Goal: Task Accomplishment & Management: Complete application form

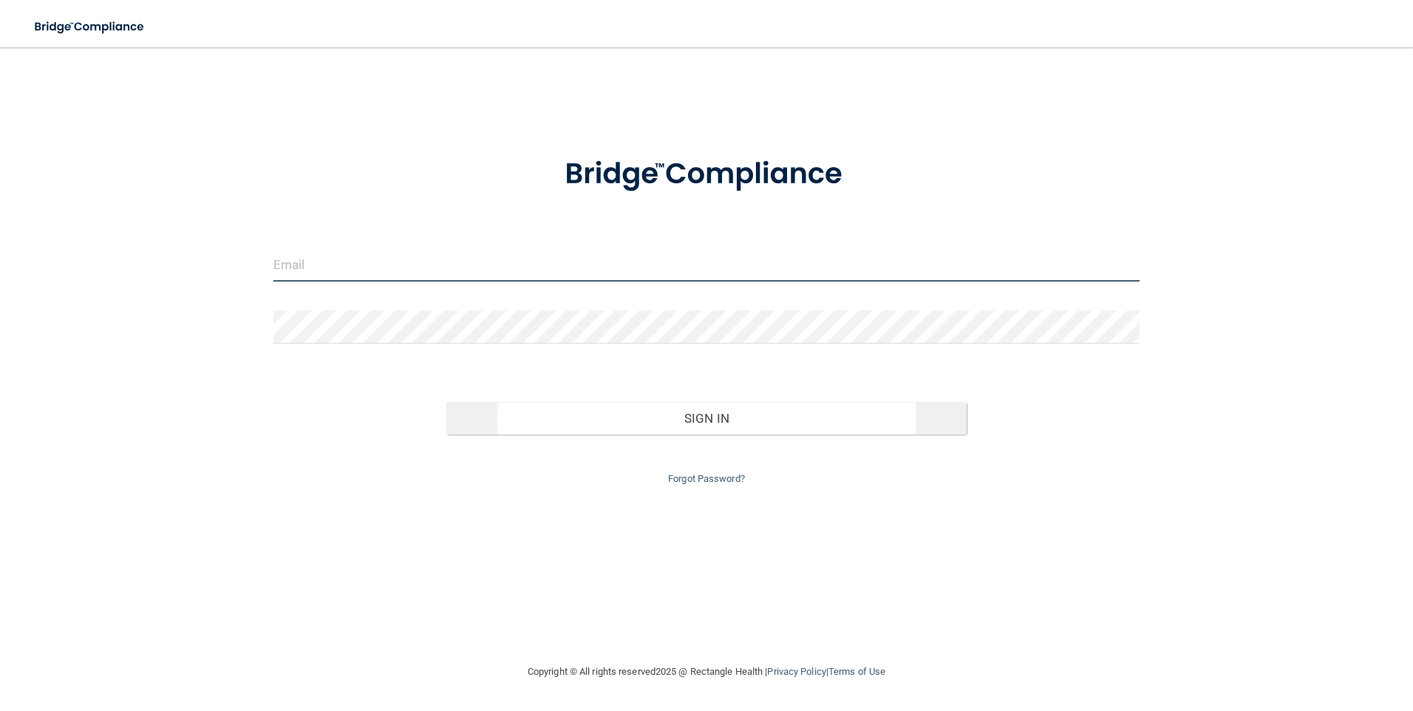
type input "[EMAIL_ADDRESS][DOMAIN_NAME]"
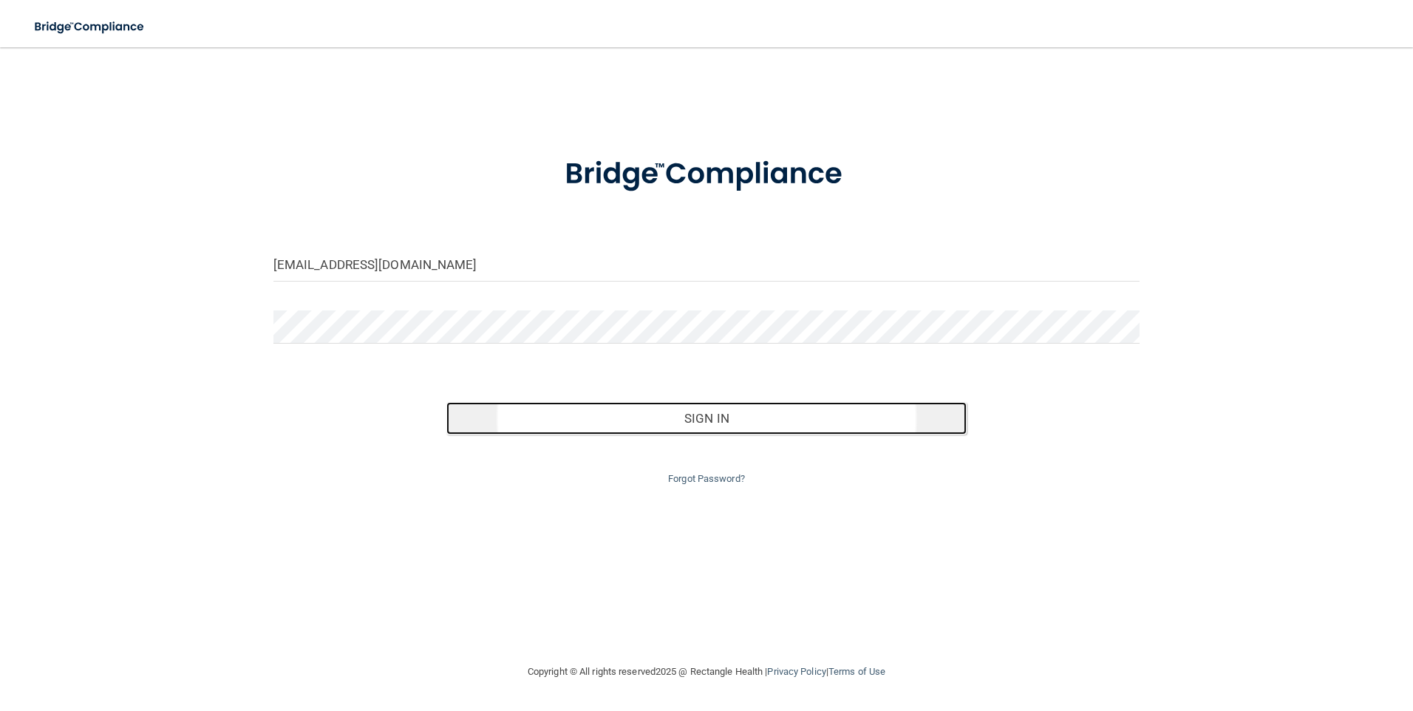
click at [721, 425] on button "Sign In" at bounding box center [707, 418] width 520 height 33
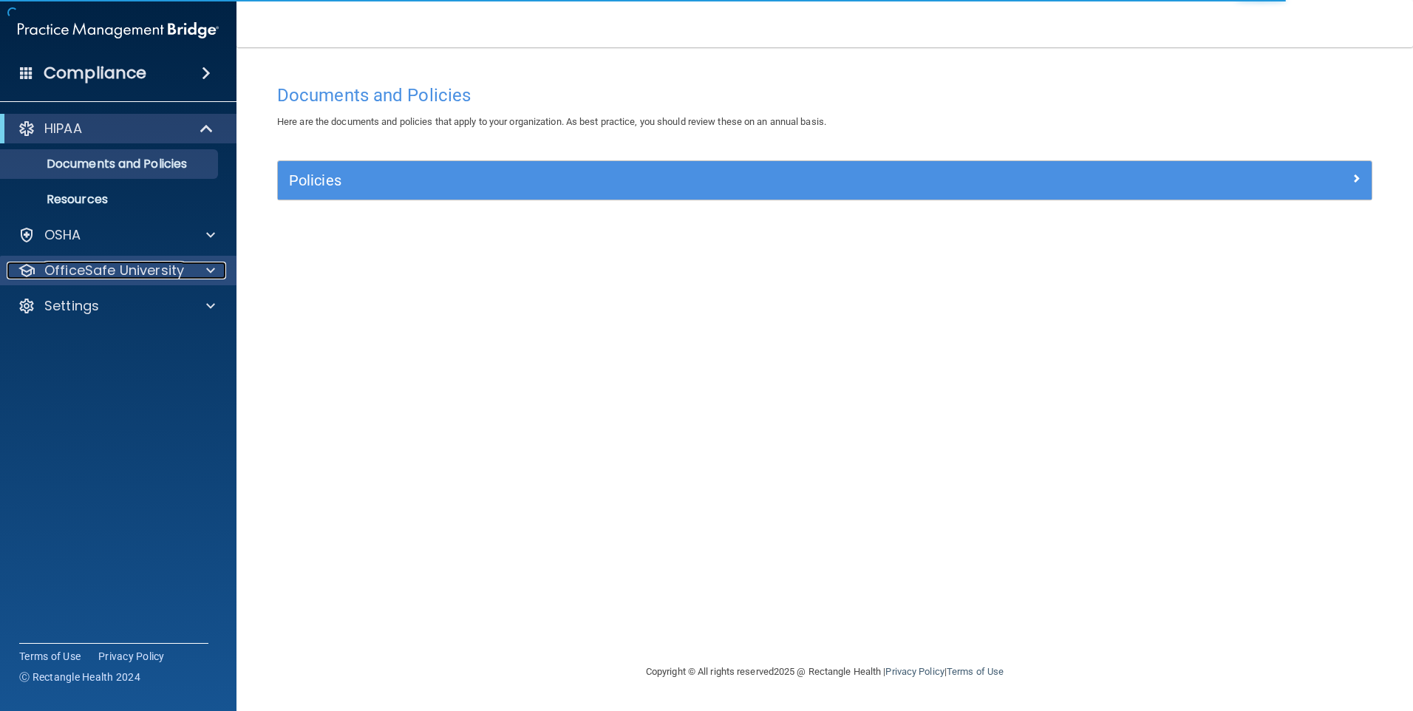
click at [187, 273] on div "OfficeSafe University" at bounding box center [98, 271] width 183 height 18
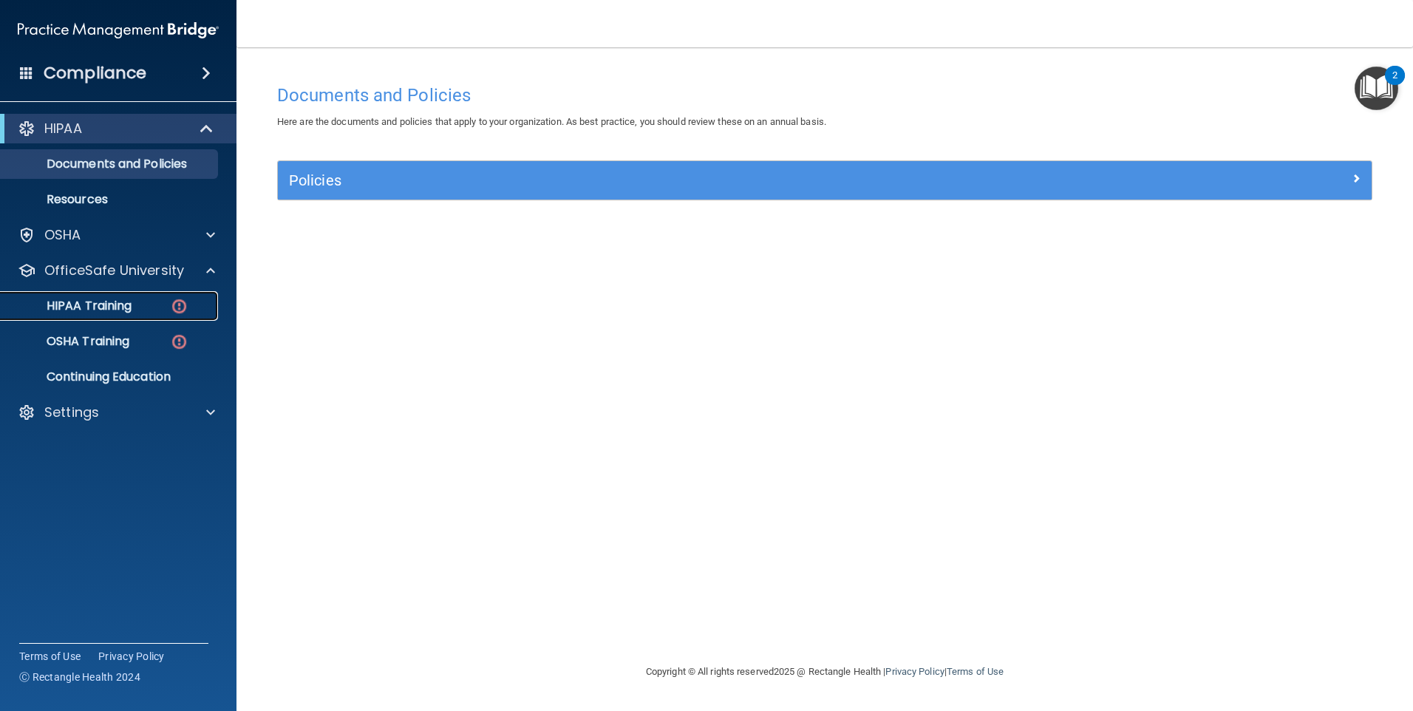
click at [150, 310] on div "HIPAA Training" at bounding box center [111, 306] width 202 height 15
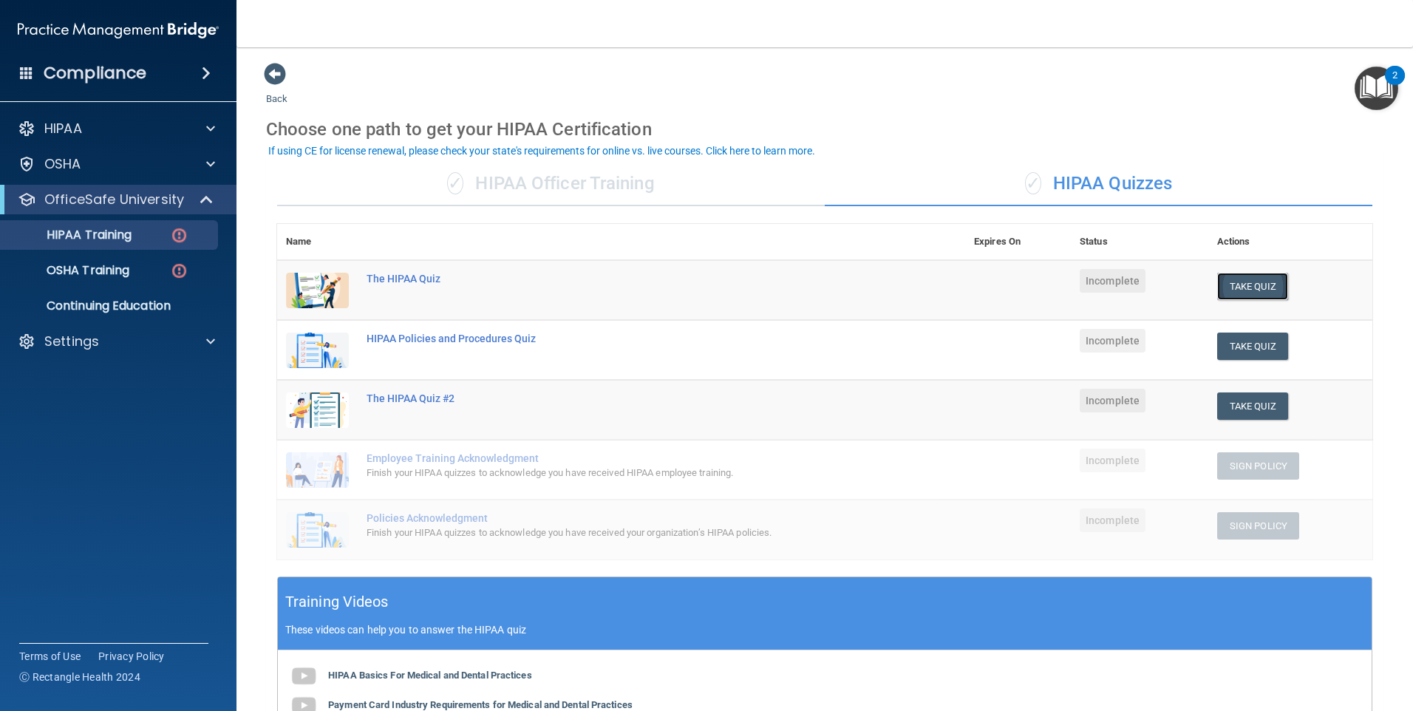
click at [1232, 282] on button "Take Quiz" at bounding box center [1253, 286] width 71 height 27
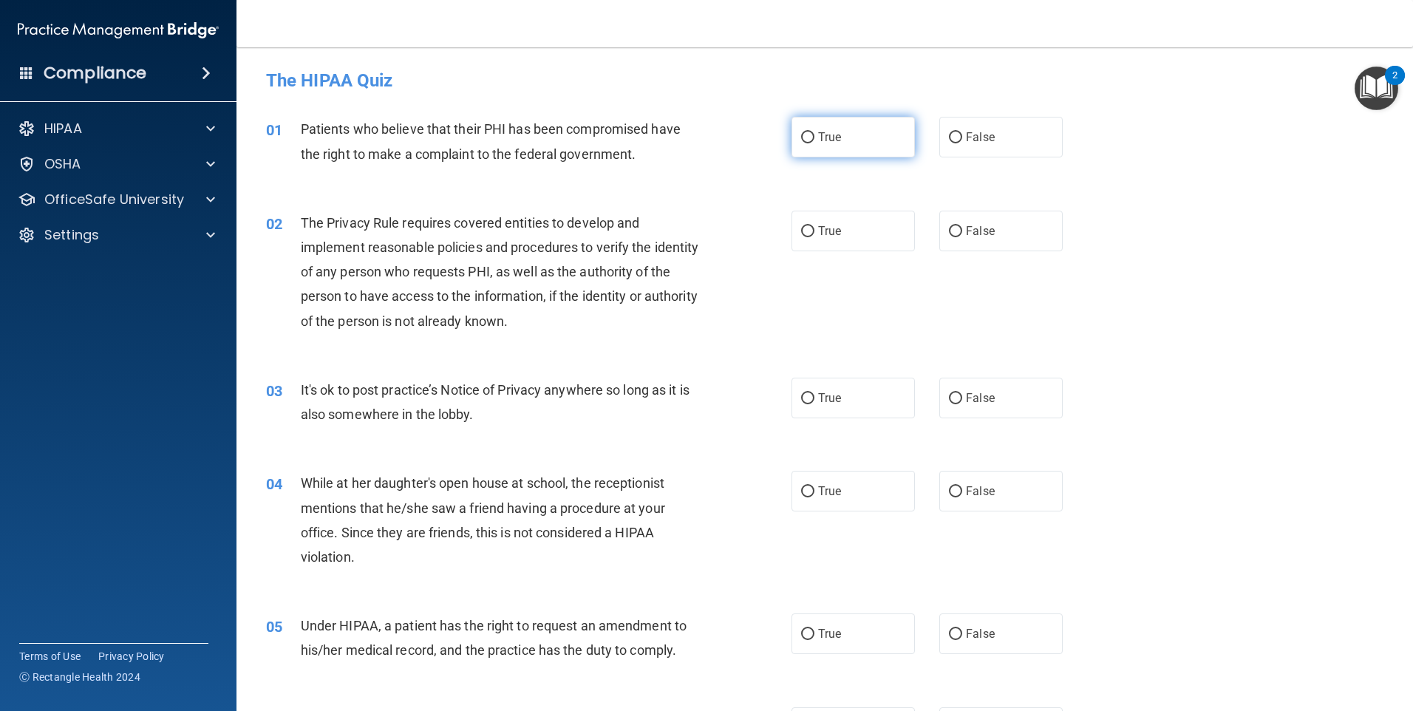
click at [807, 142] on input "True" at bounding box center [807, 137] width 13 height 11
radio input "true"
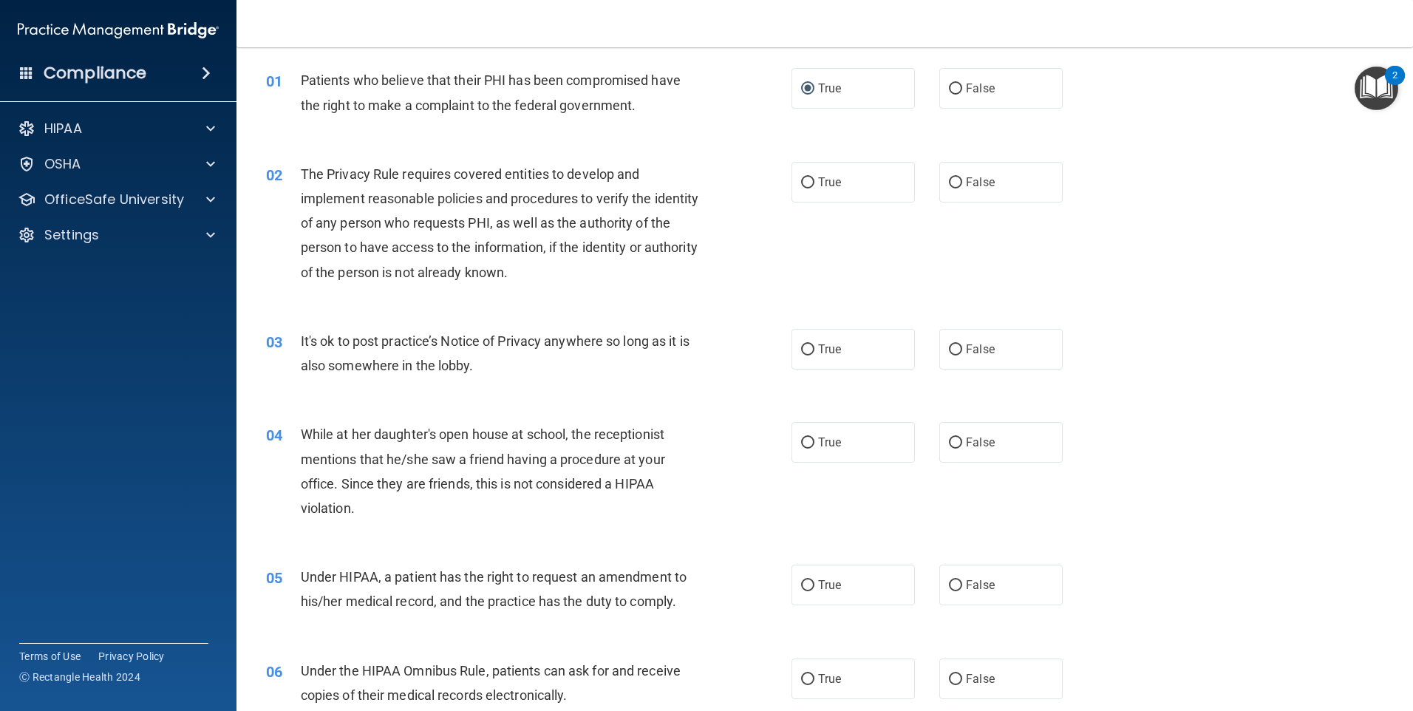
scroll to position [74, 0]
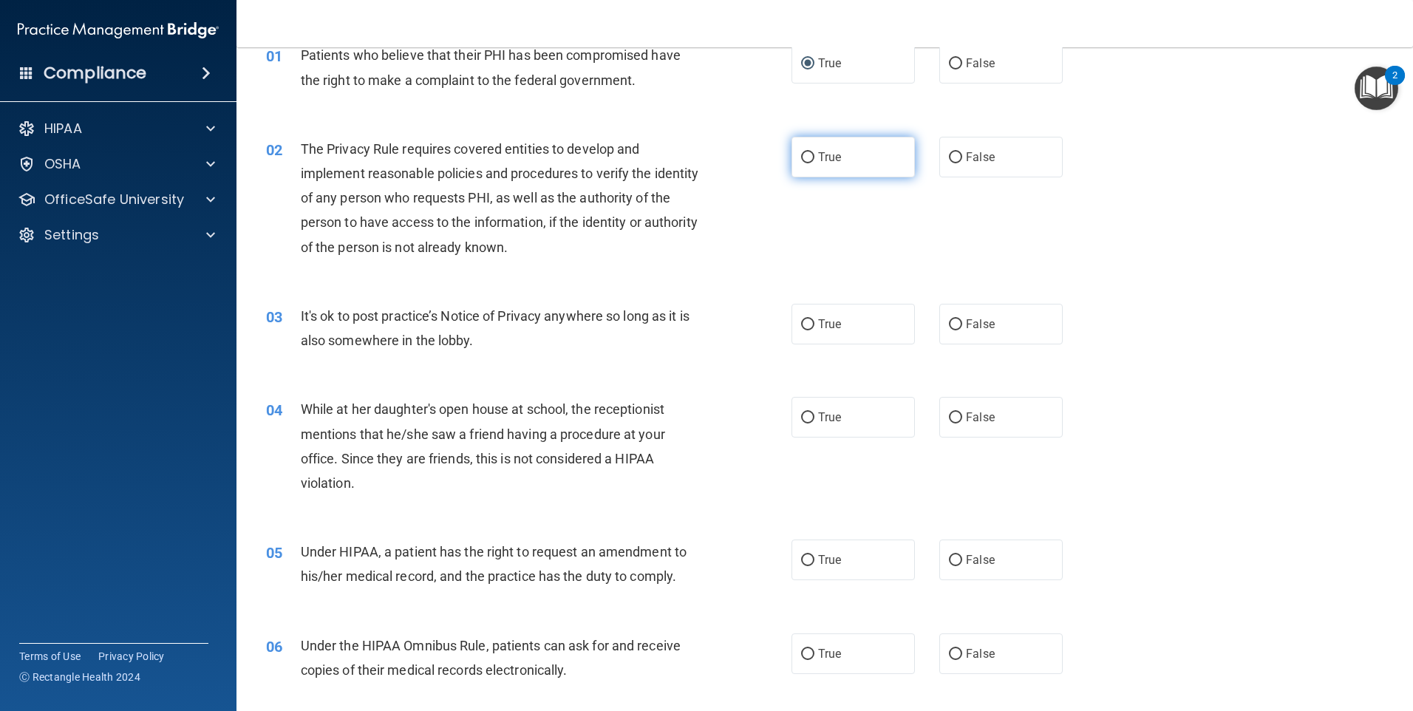
click at [810, 156] on label "True" at bounding box center [853, 157] width 123 height 41
click at [810, 156] on input "True" at bounding box center [807, 157] width 13 height 11
radio input "true"
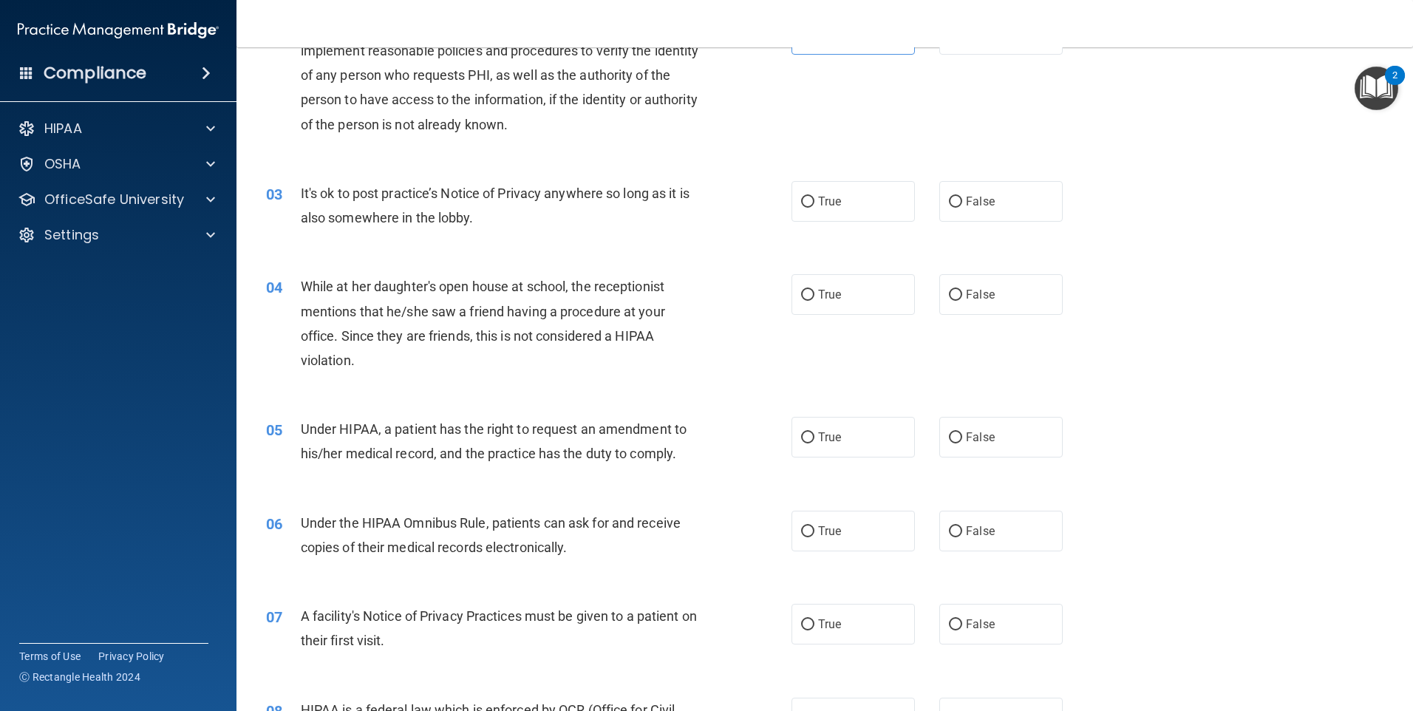
scroll to position [222, 0]
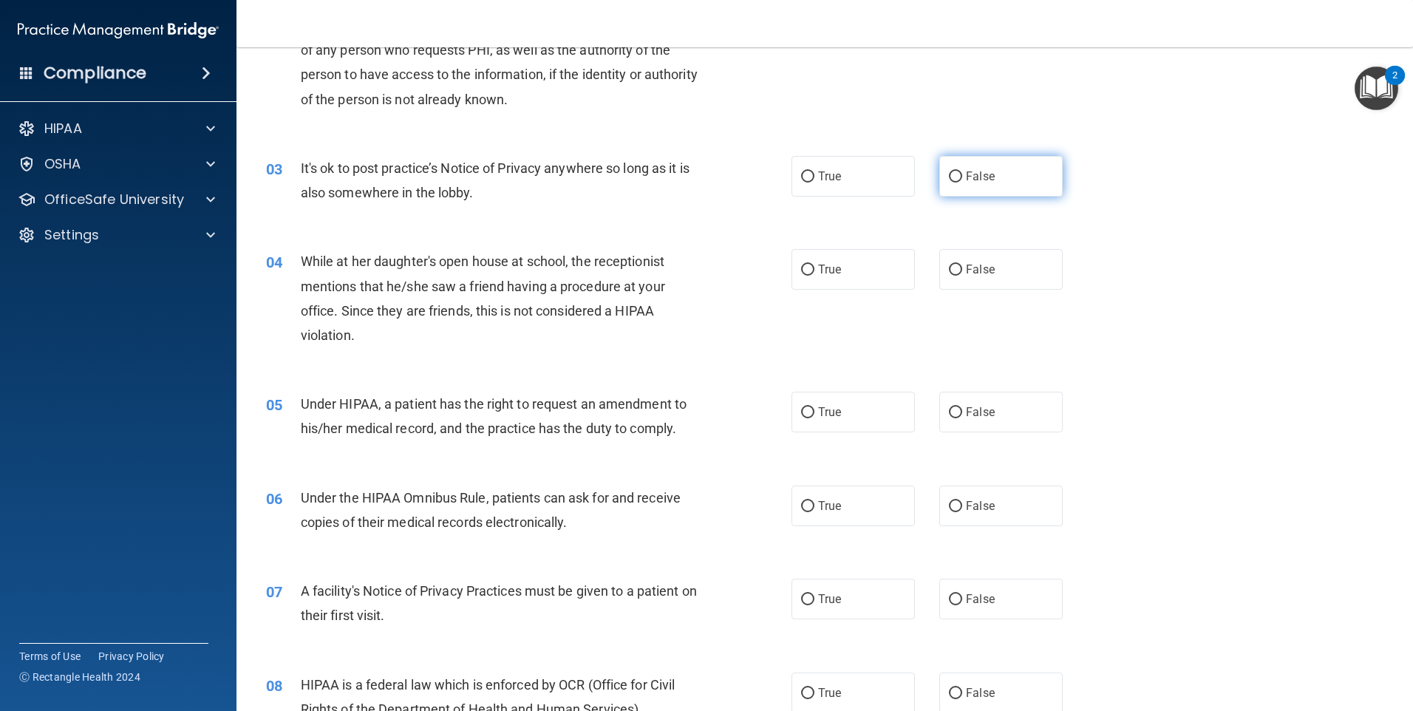
click at [951, 183] on label "False" at bounding box center [1001, 176] width 123 height 41
click at [951, 183] on input "False" at bounding box center [955, 177] width 13 height 11
radio input "true"
click at [955, 270] on label "False" at bounding box center [1001, 269] width 123 height 41
click at [956, 265] on label "False" at bounding box center [1001, 269] width 123 height 41
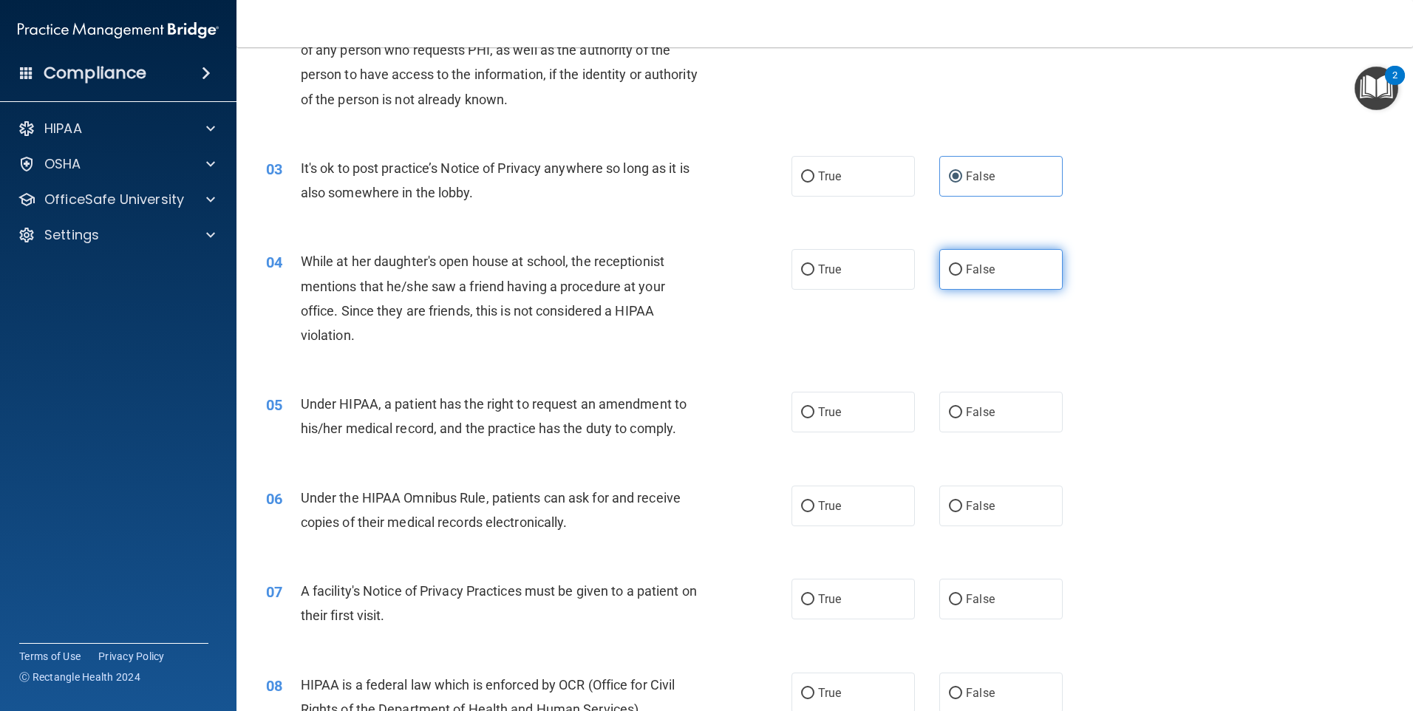
click at [956, 265] on input "False" at bounding box center [955, 270] width 13 height 11
radio input "true"
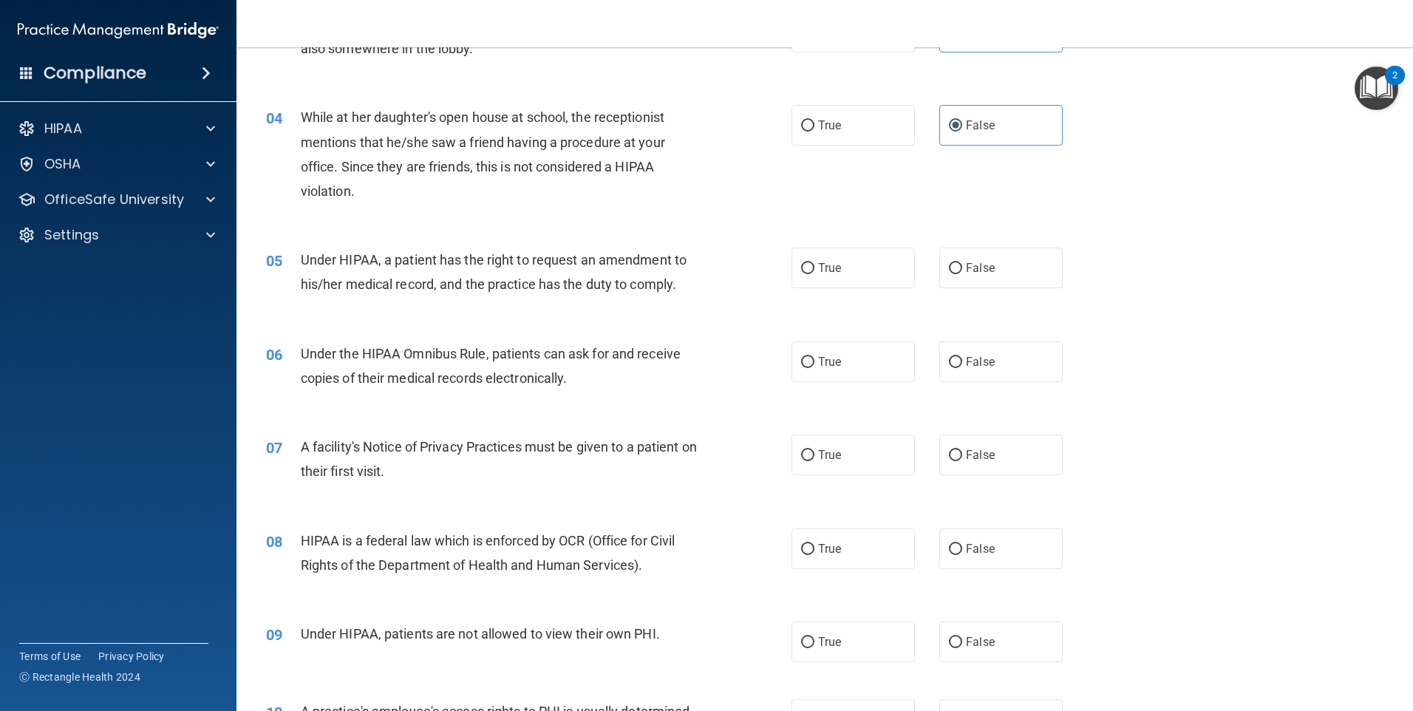
scroll to position [444, 0]
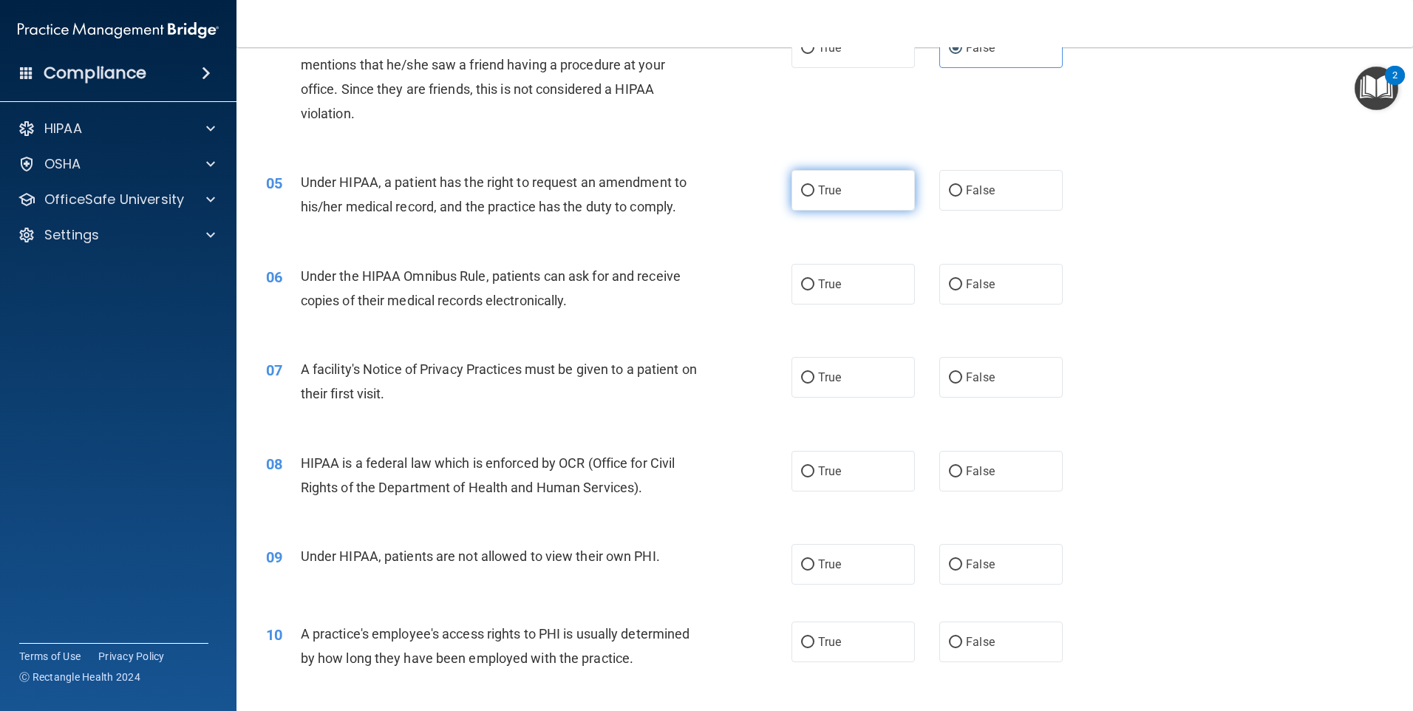
click at [806, 195] on input "True" at bounding box center [807, 191] width 13 height 11
radio input "true"
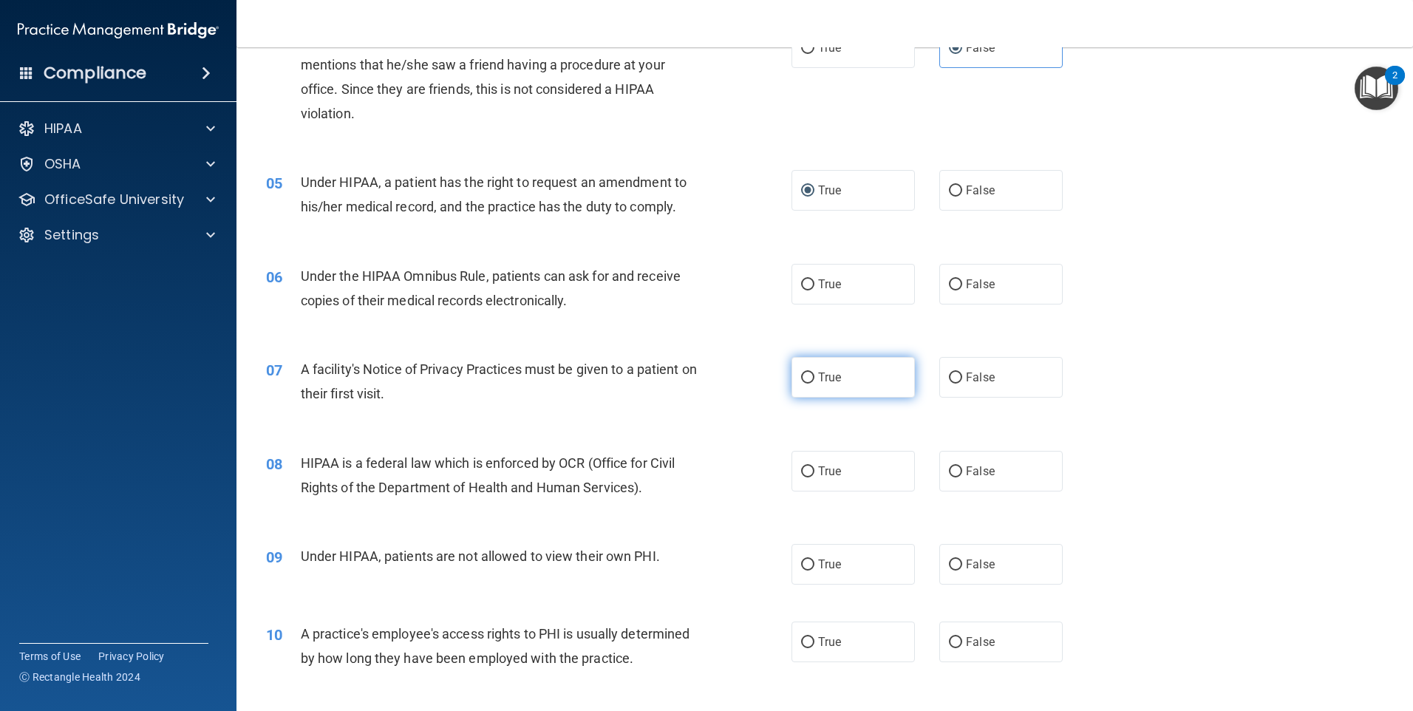
click at [801, 377] on input "True" at bounding box center [807, 378] width 13 height 11
radio input "true"
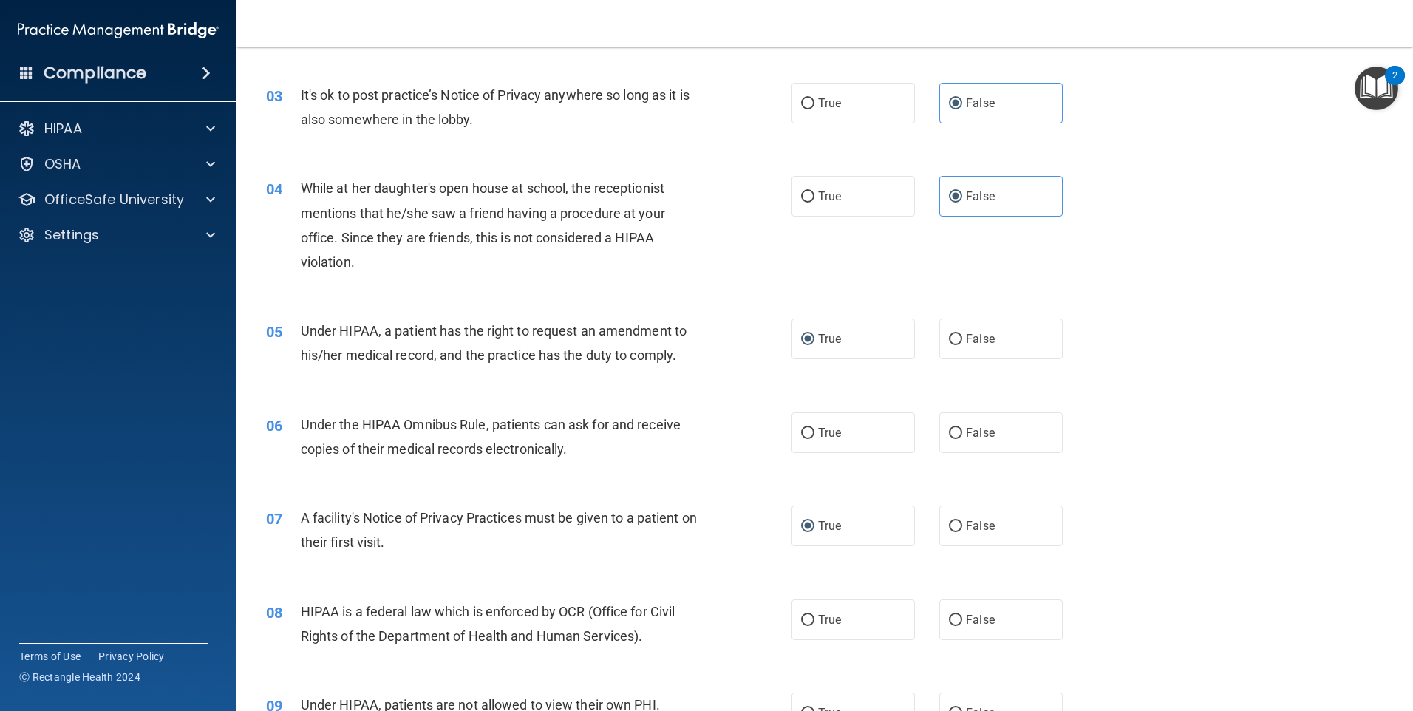
scroll to position [296, 0]
click at [809, 432] on label "True" at bounding box center [853, 432] width 123 height 41
click at [804, 430] on input "True" at bounding box center [807, 432] width 13 height 11
radio input "true"
click at [804, 430] on input "True" at bounding box center [807, 432] width 13 height 11
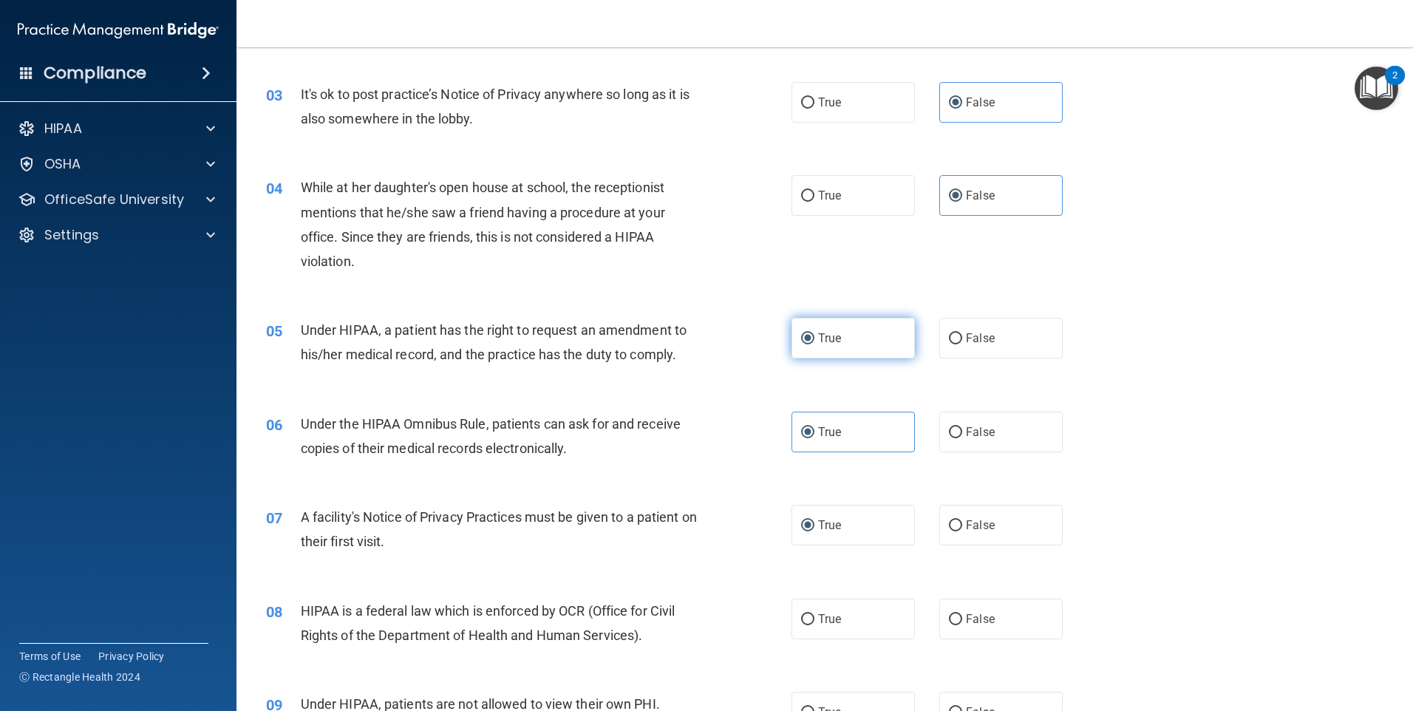
drag, startPoint x: 878, startPoint y: 348, endPoint x: 866, endPoint y: 350, distance: 11.9
click at [866, 350] on label "True" at bounding box center [853, 338] width 123 height 41
click at [815, 345] on input "True" at bounding box center [807, 338] width 13 height 11
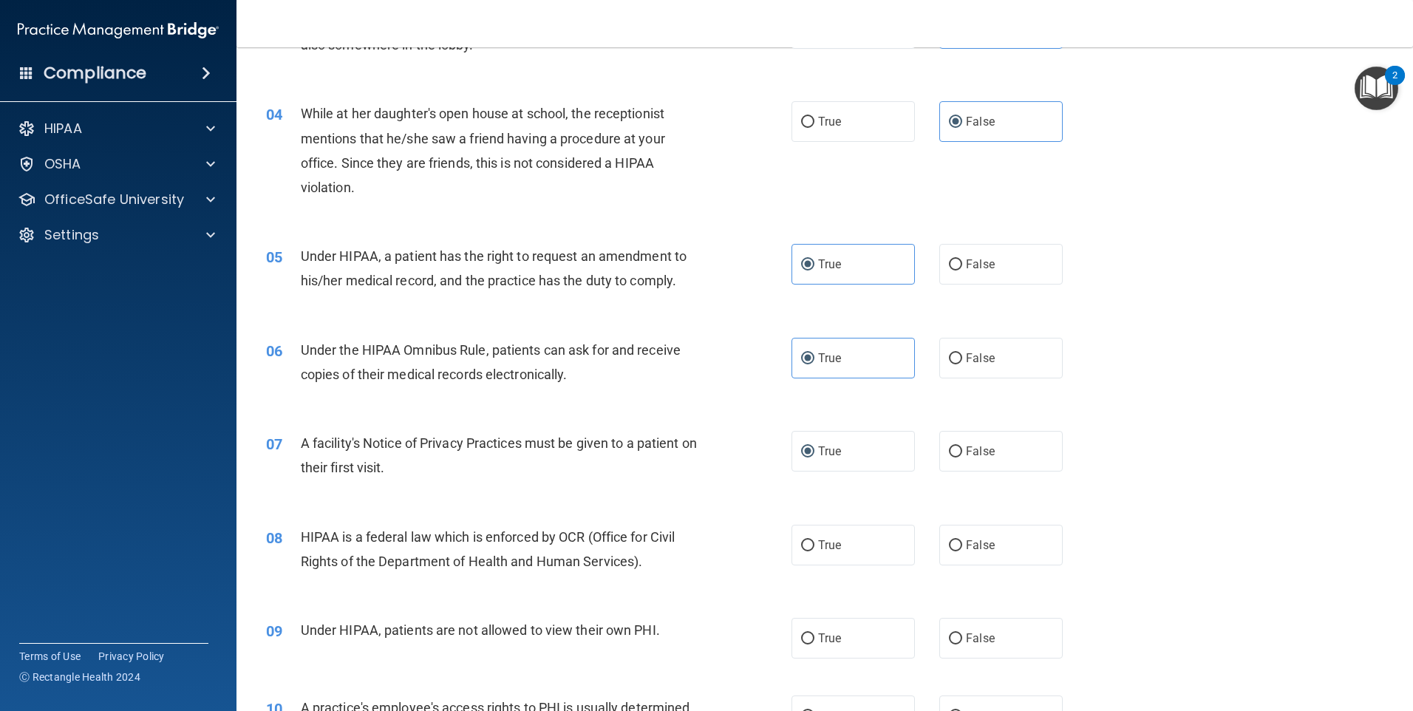
scroll to position [444, 0]
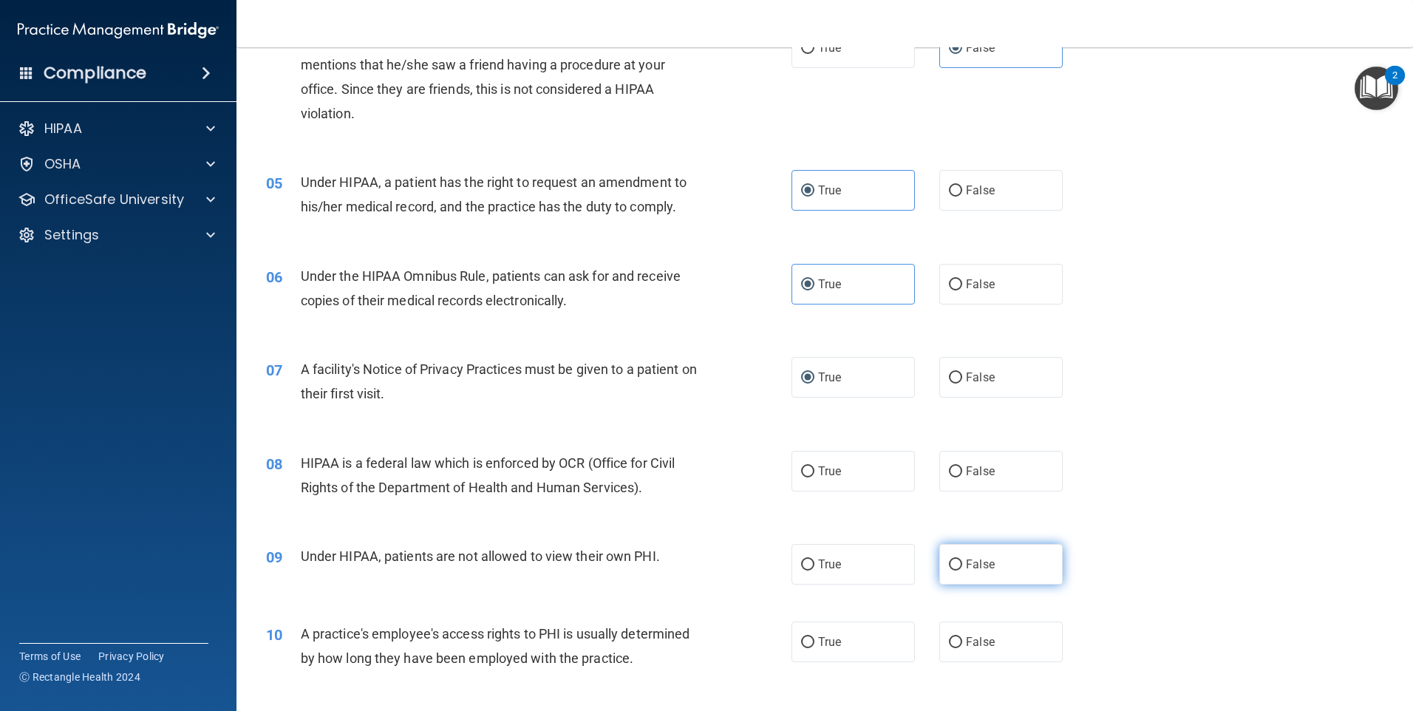
click at [949, 563] on input "False" at bounding box center [955, 565] width 13 height 11
radio input "true"
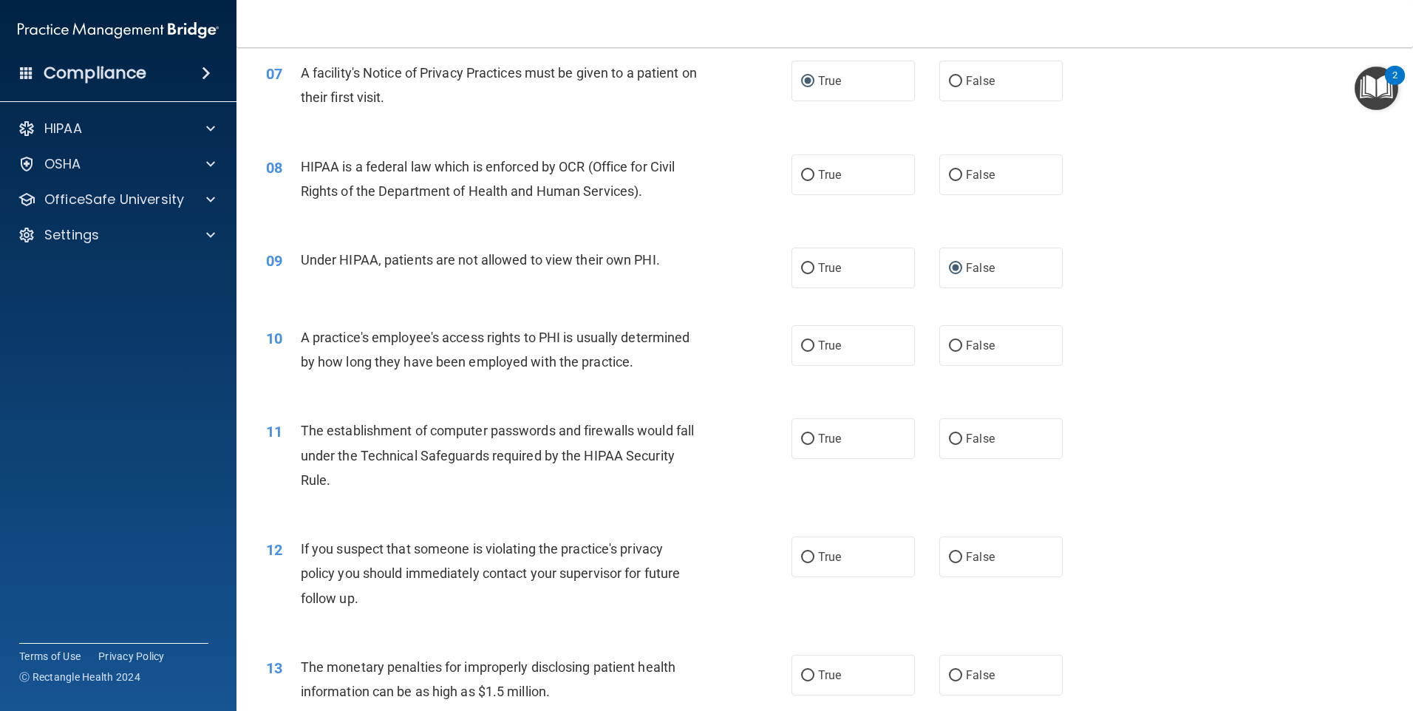
scroll to position [739, 0]
click at [810, 438] on label "True" at bounding box center [853, 439] width 123 height 41
click at [810, 438] on input "True" at bounding box center [807, 440] width 13 height 11
radio input "true"
click at [801, 562] on input "True" at bounding box center [807, 558] width 13 height 11
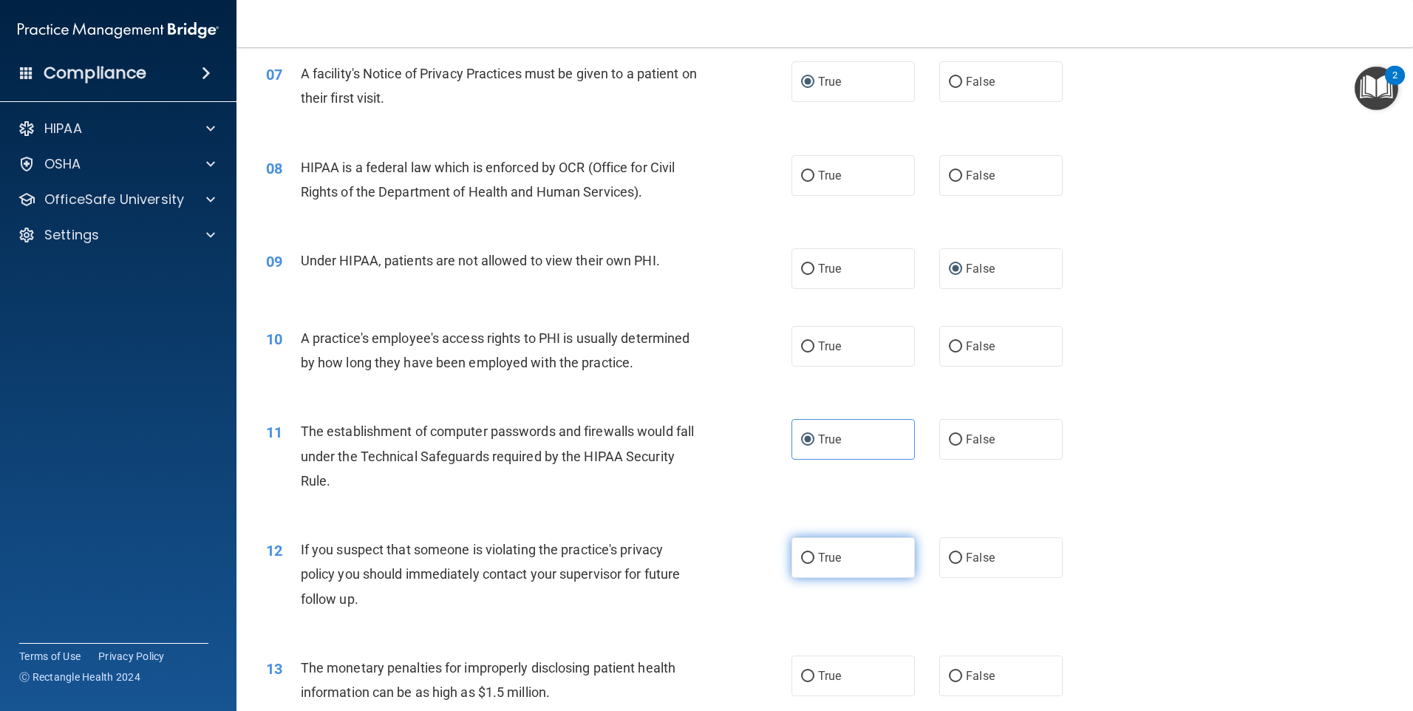
radio input "true"
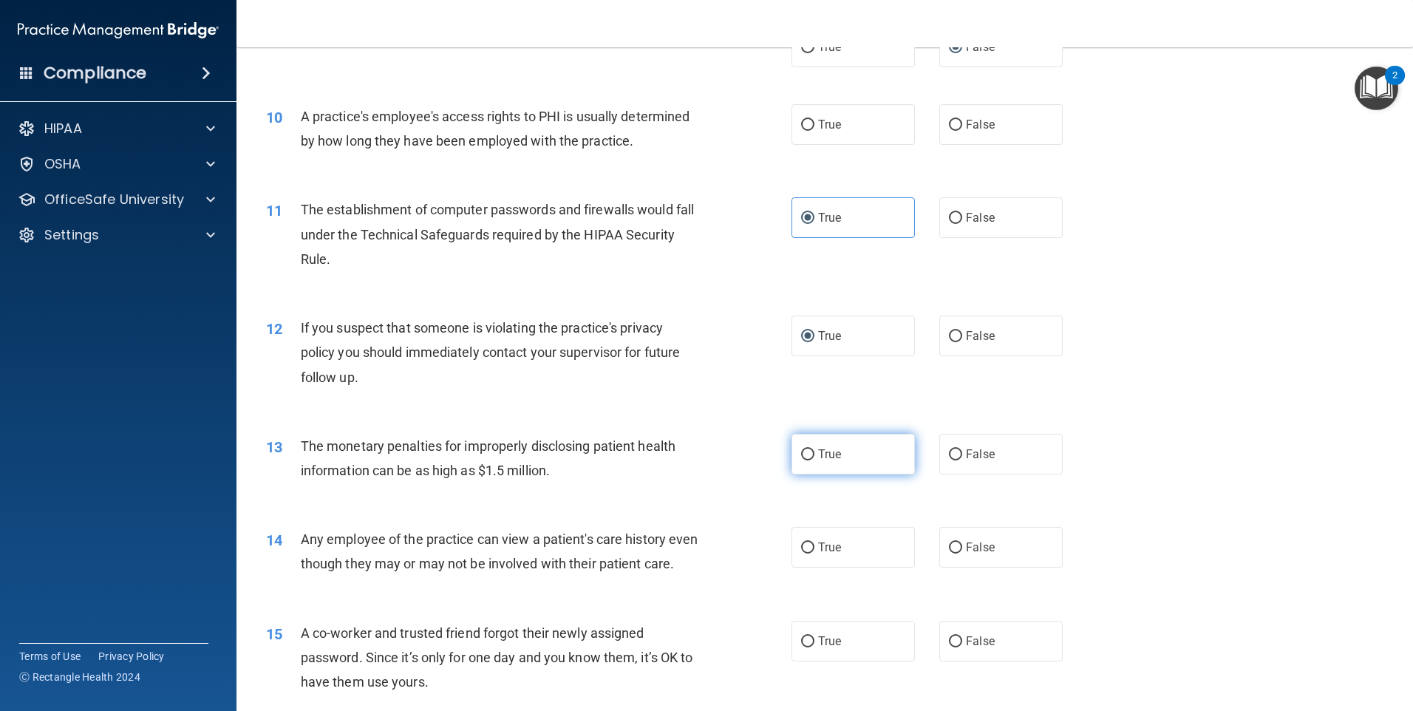
click at [818, 449] on span "True" at bounding box center [829, 454] width 23 height 14
click at [815, 449] on input "True" at bounding box center [807, 454] width 13 height 11
radio input "true"
click at [957, 540] on label "False" at bounding box center [1001, 547] width 123 height 41
click at [957, 543] on input "False" at bounding box center [955, 548] width 13 height 11
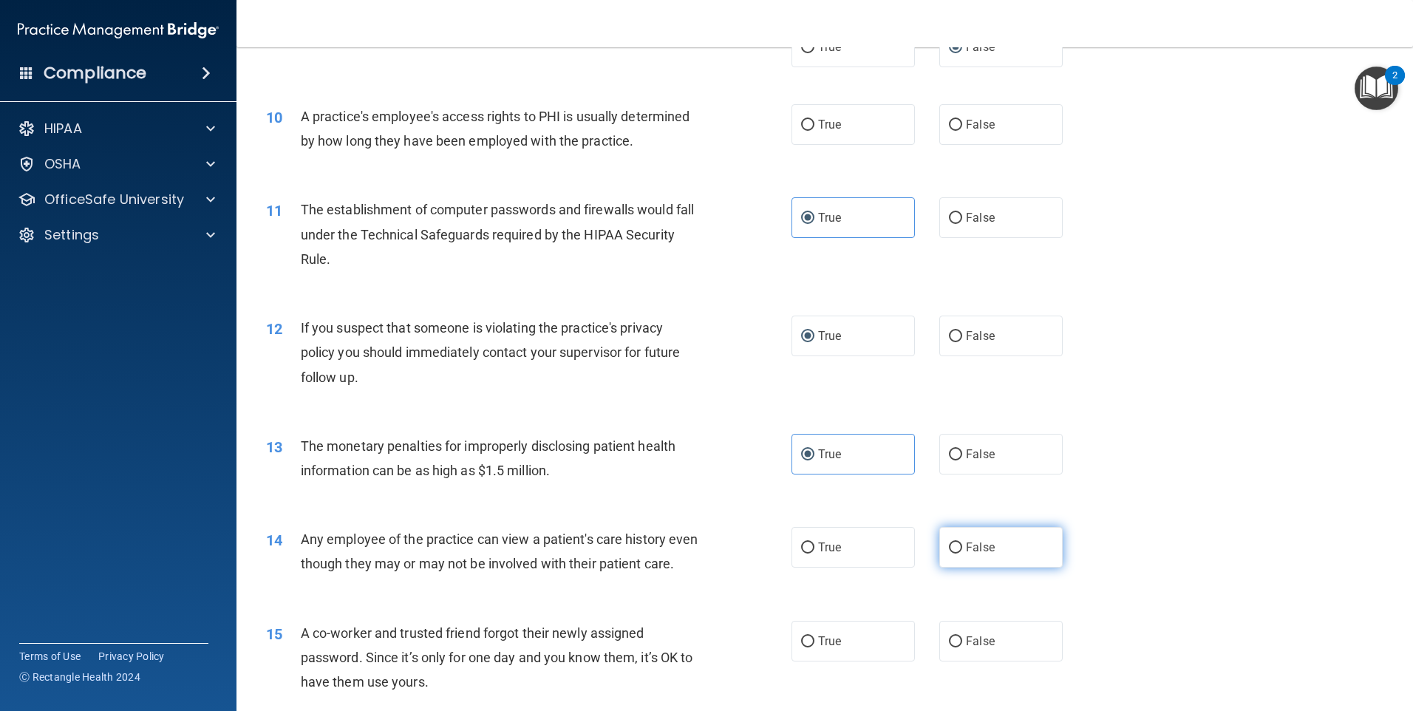
radio input "true"
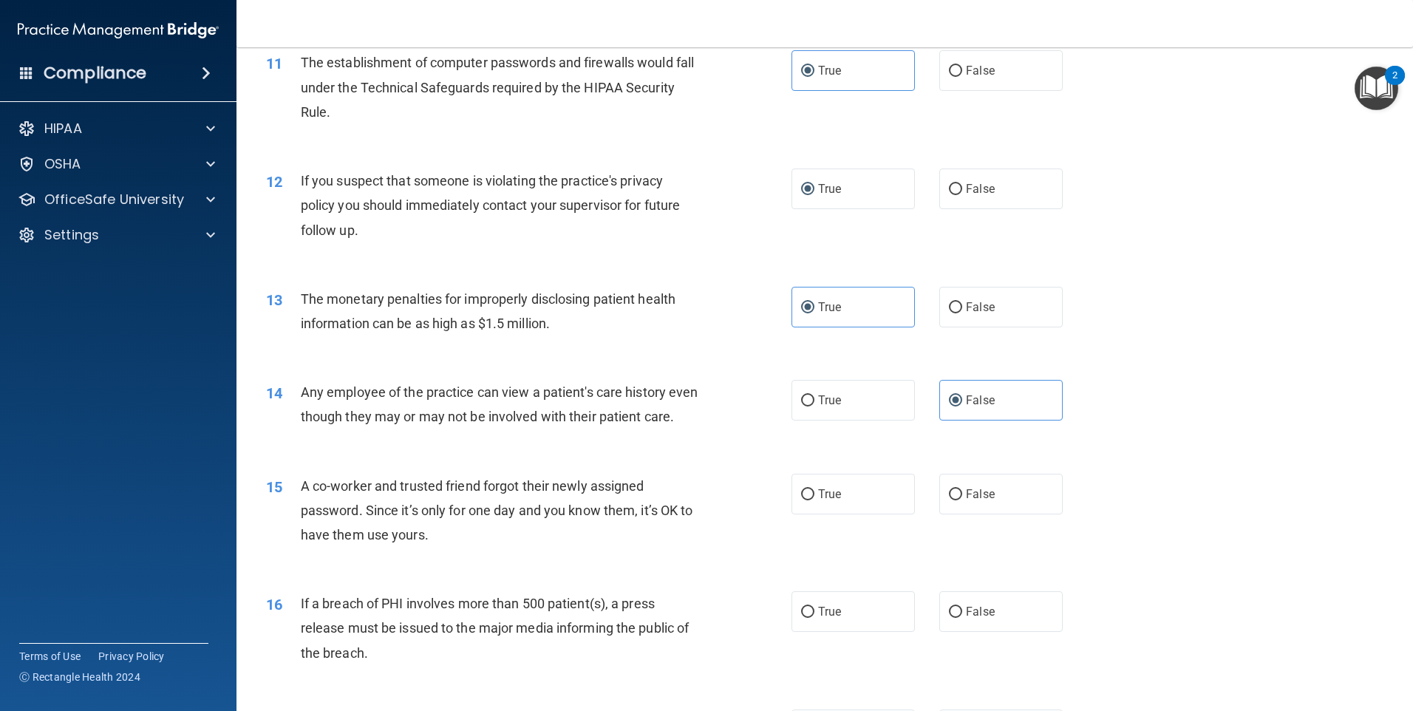
scroll to position [1109, 0]
click at [952, 500] on input "False" at bounding box center [955, 494] width 13 height 11
radio input "true"
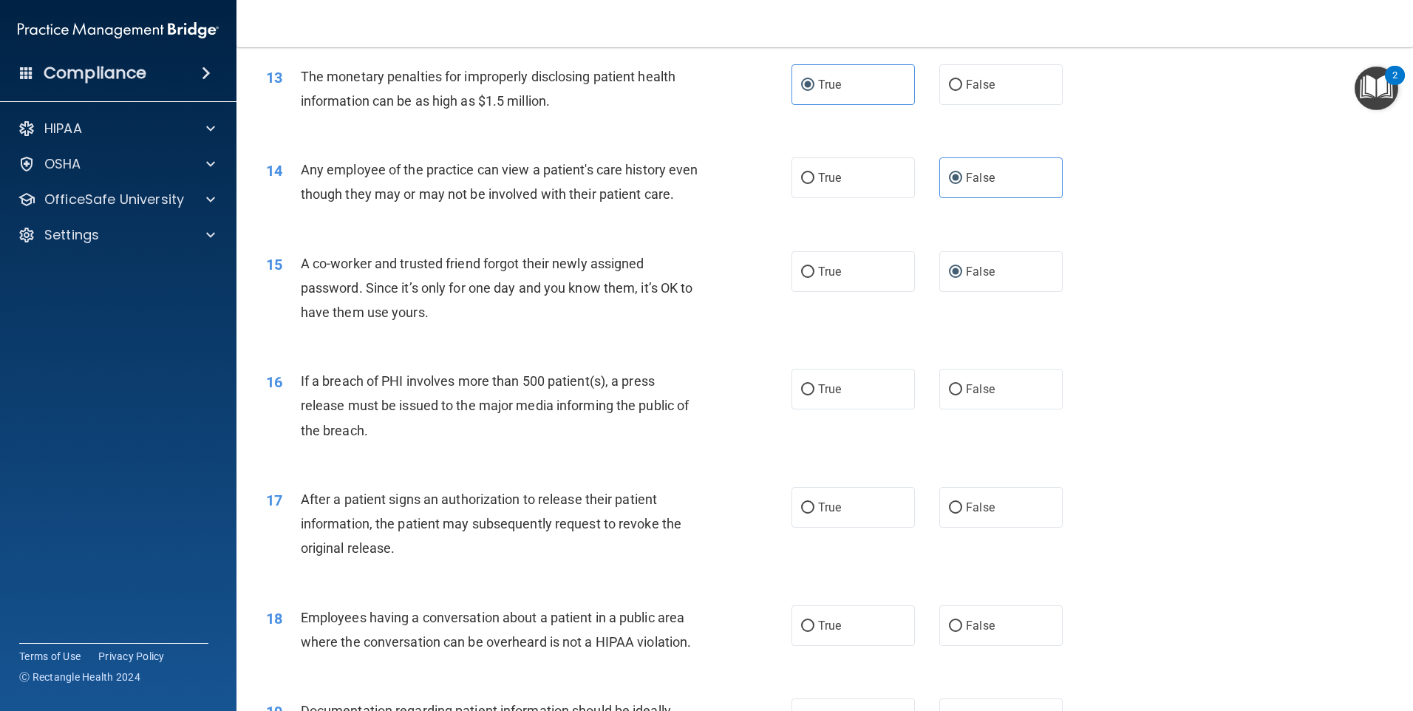
scroll to position [1479, 0]
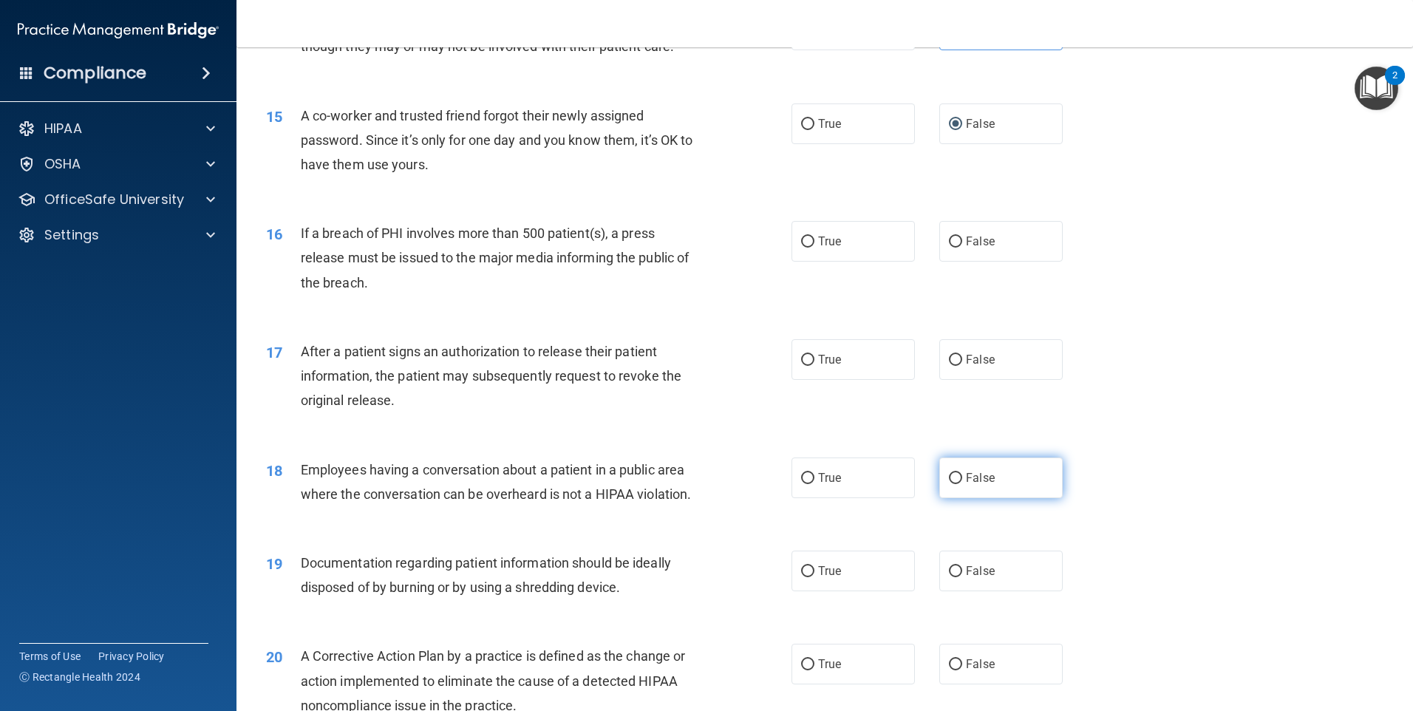
click at [951, 484] on input "False" at bounding box center [955, 478] width 13 height 11
radio input "true"
click at [812, 591] on label "True" at bounding box center [853, 571] width 123 height 41
click at [812, 577] on input "True" at bounding box center [807, 571] width 13 height 11
radio input "true"
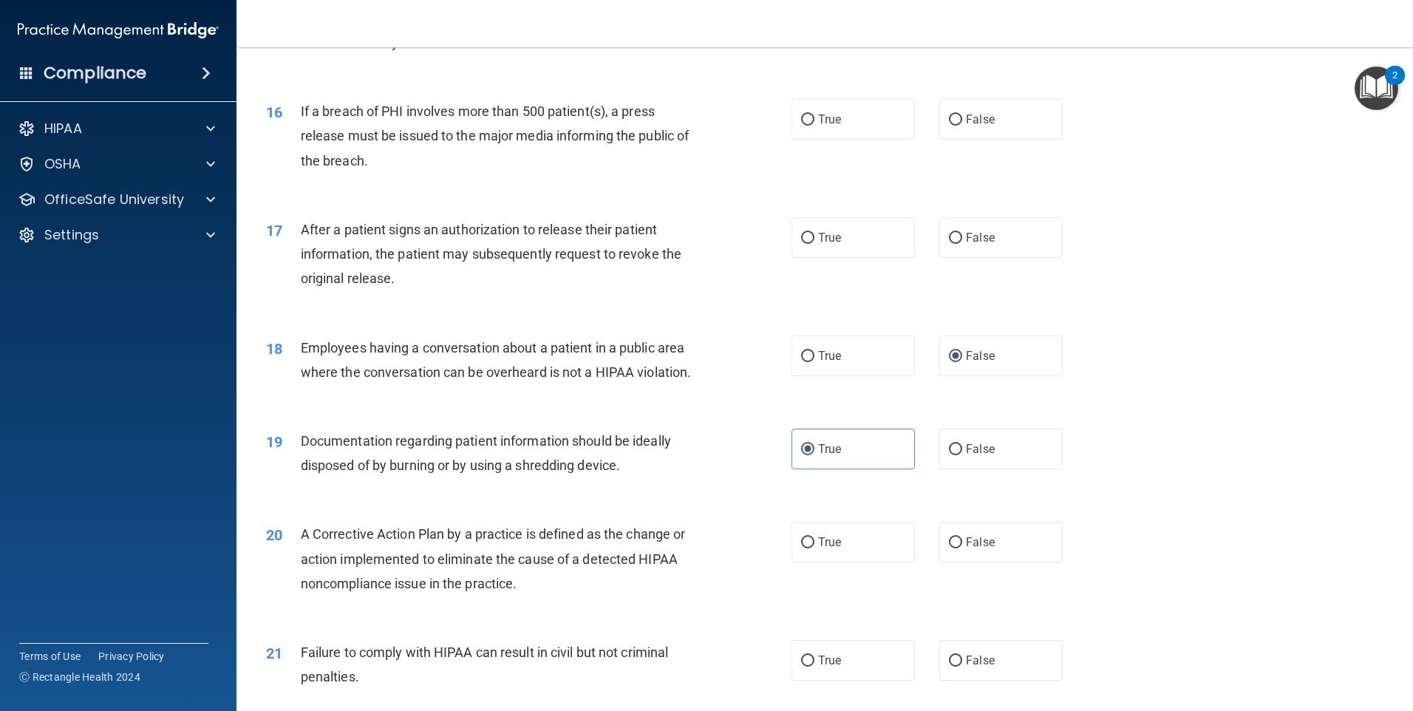
scroll to position [1626, 0]
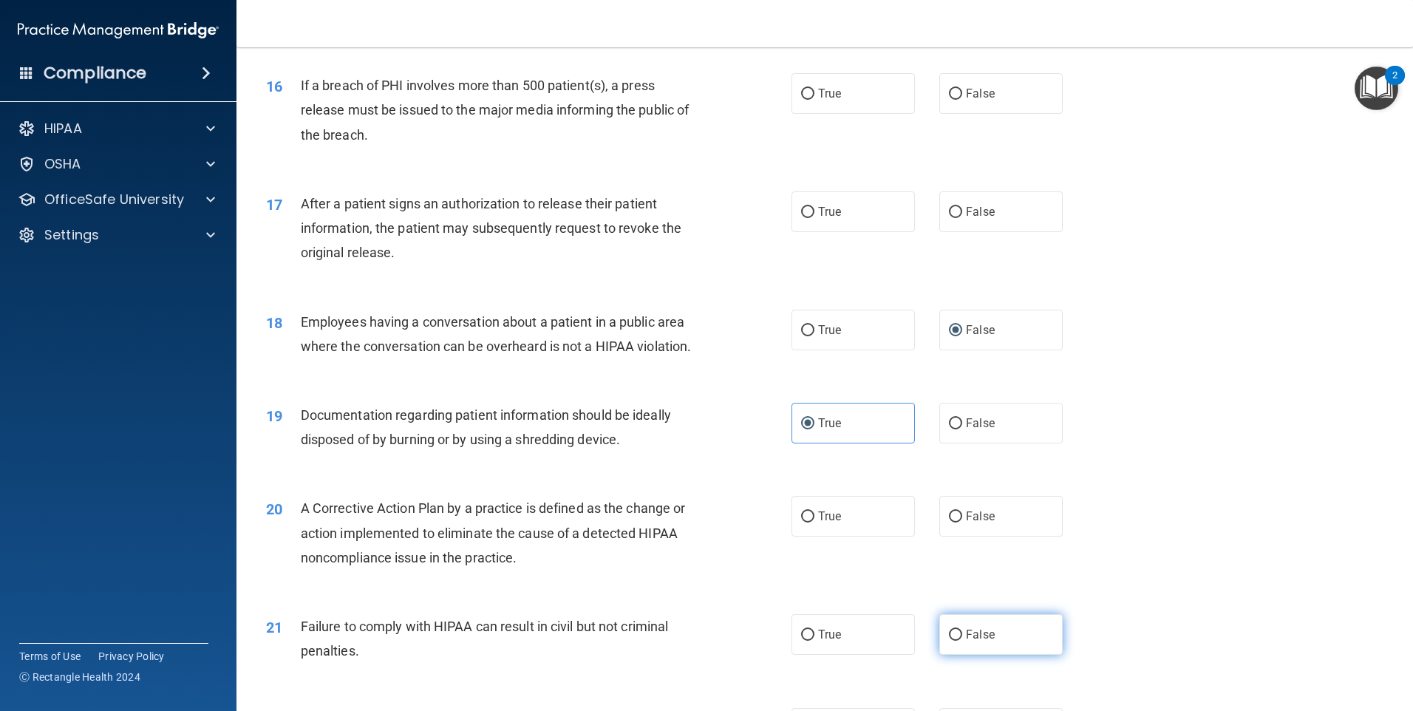
click at [943, 653] on label "False" at bounding box center [1001, 634] width 123 height 41
click at [949, 641] on input "False" at bounding box center [955, 635] width 13 height 11
radio input "true"
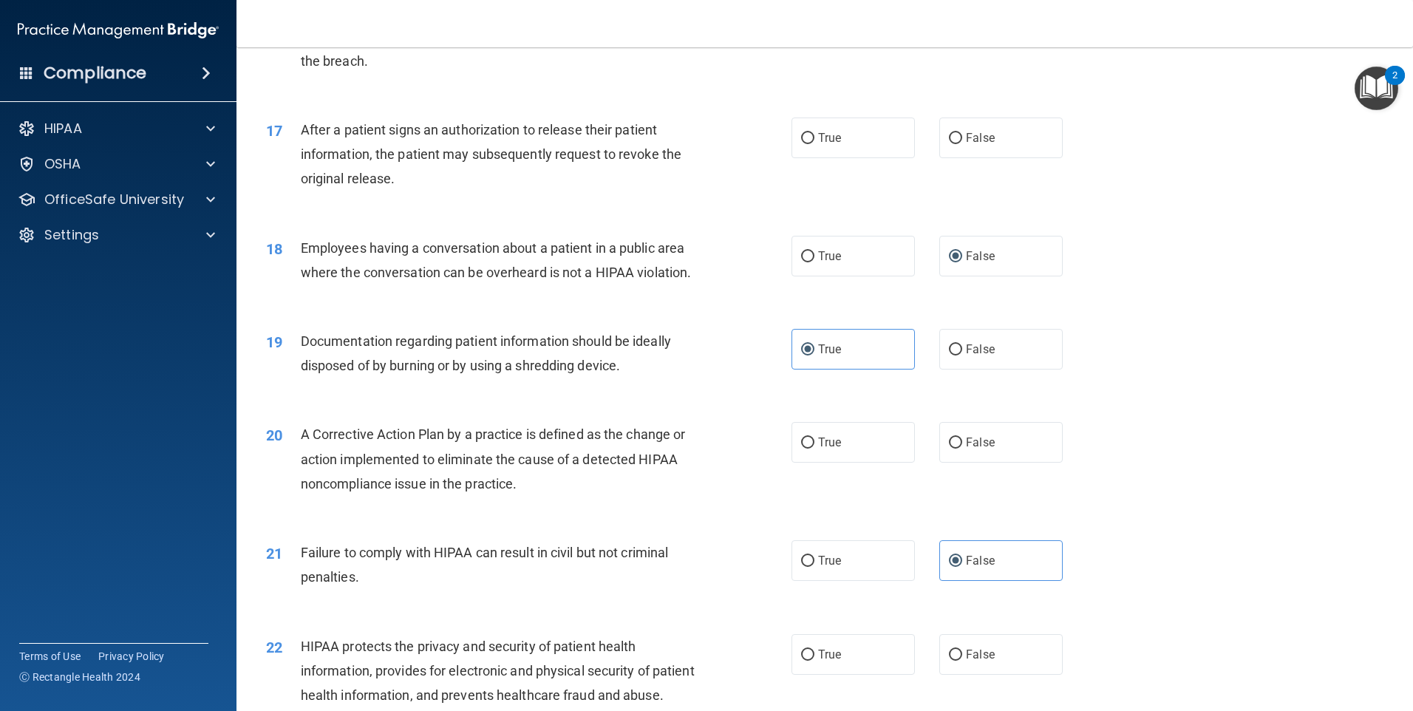
scroll to position [1848, 0]
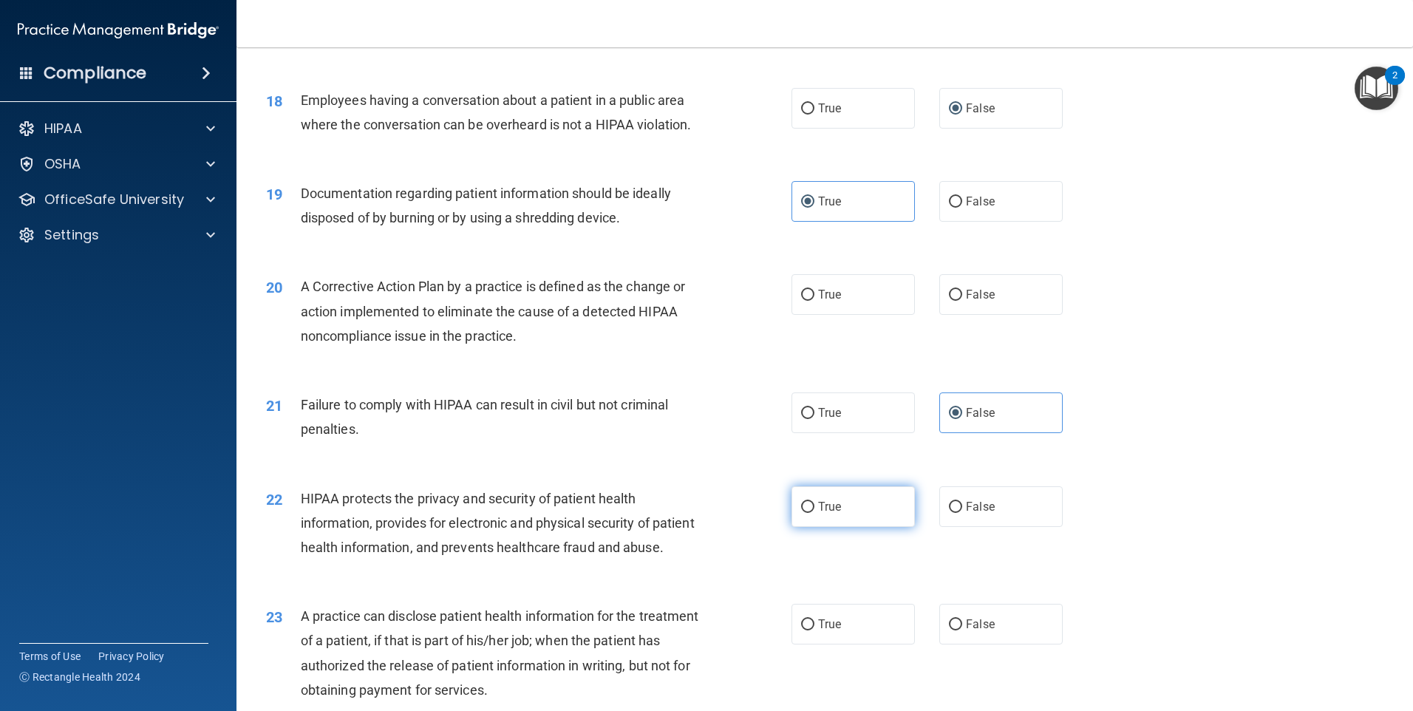
click at [803, 513] on input "True" at bounding box center [807, 507] width 13 height 11
radio input "true"
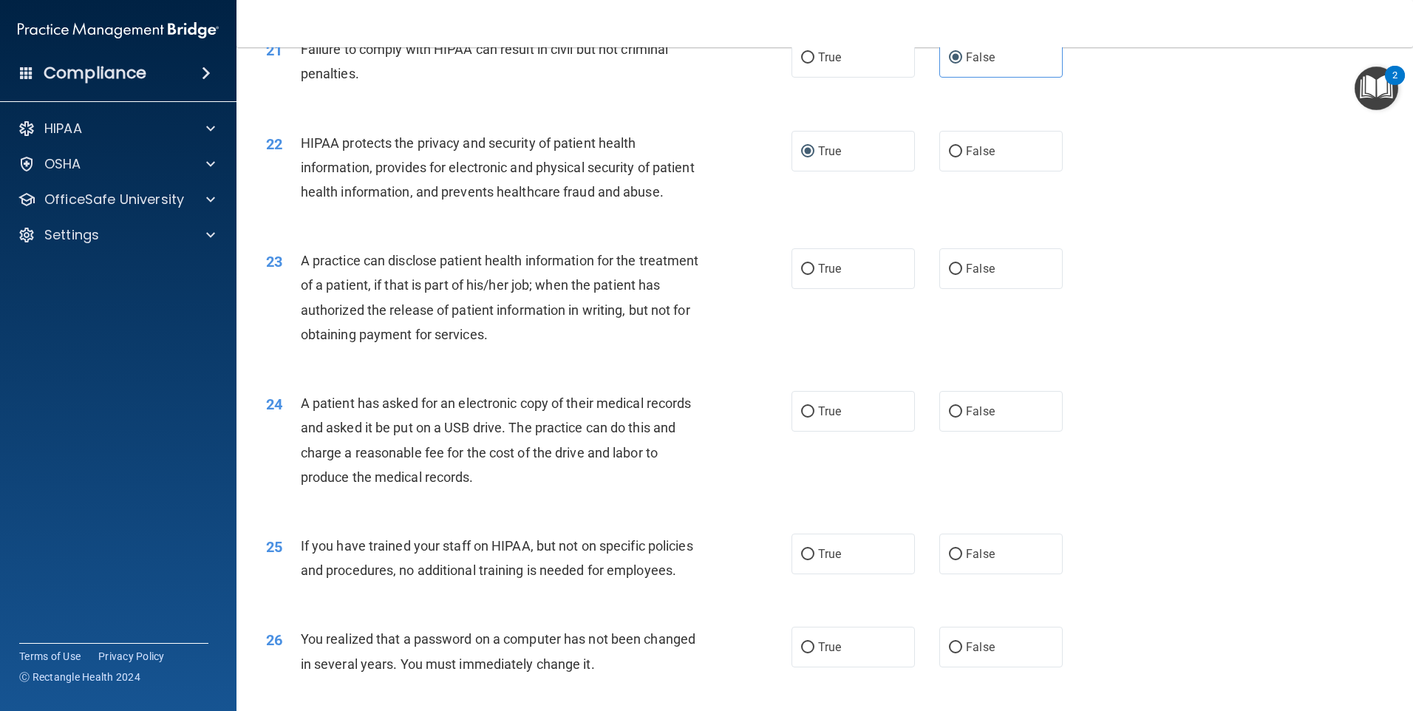
scroll to position [2218, 0]
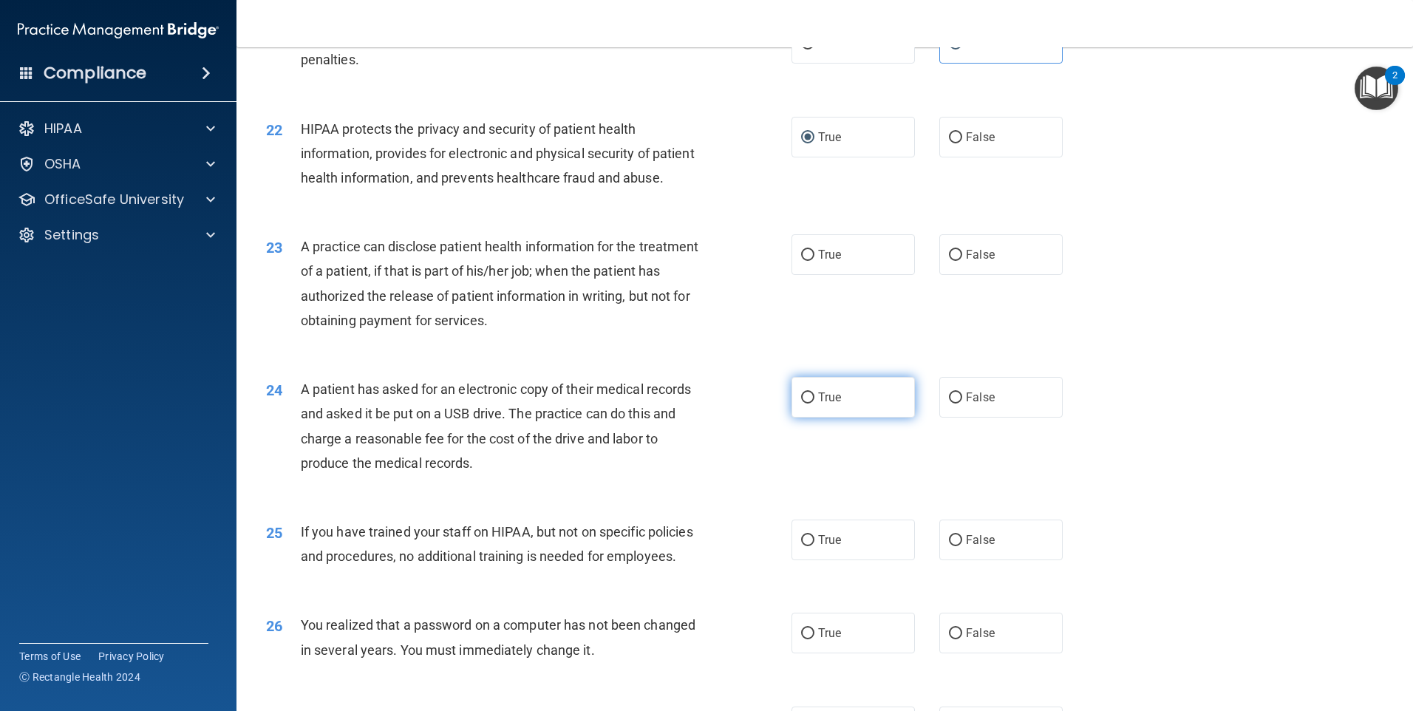
click at [804, 404] on input "True" at bounding box center [807, 398] width 13 height 11
radio input "true"
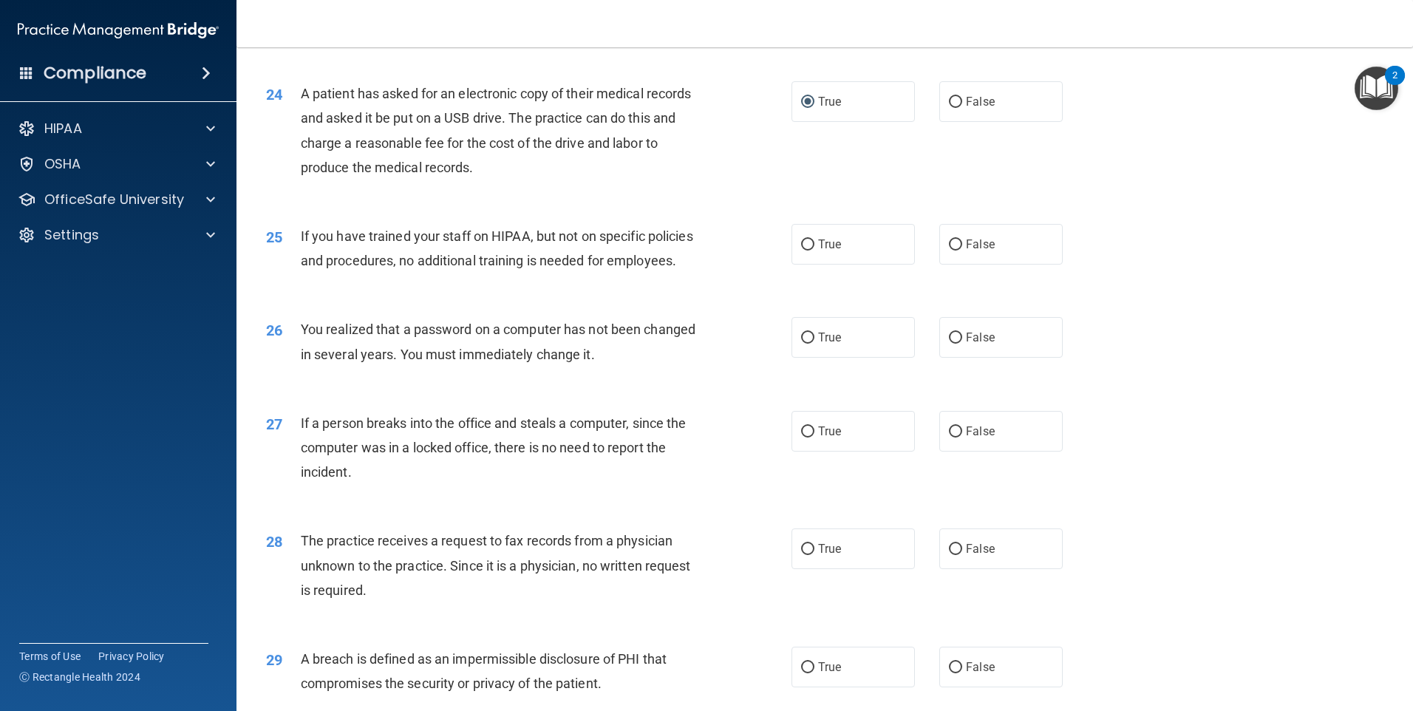
scroll to position [2587, 0]
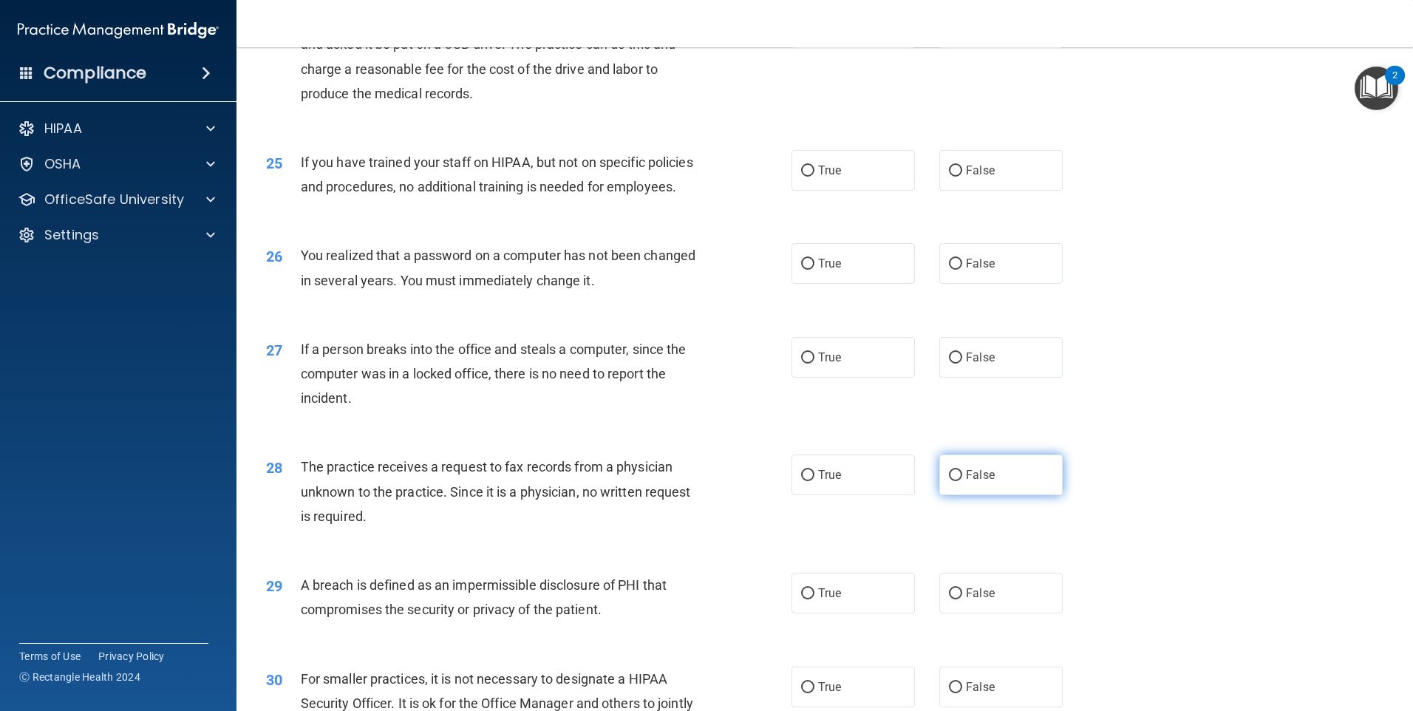
click at [953, 481] on input "False" at bounding box center [955, 475] width 13 height 11
radio input "true"
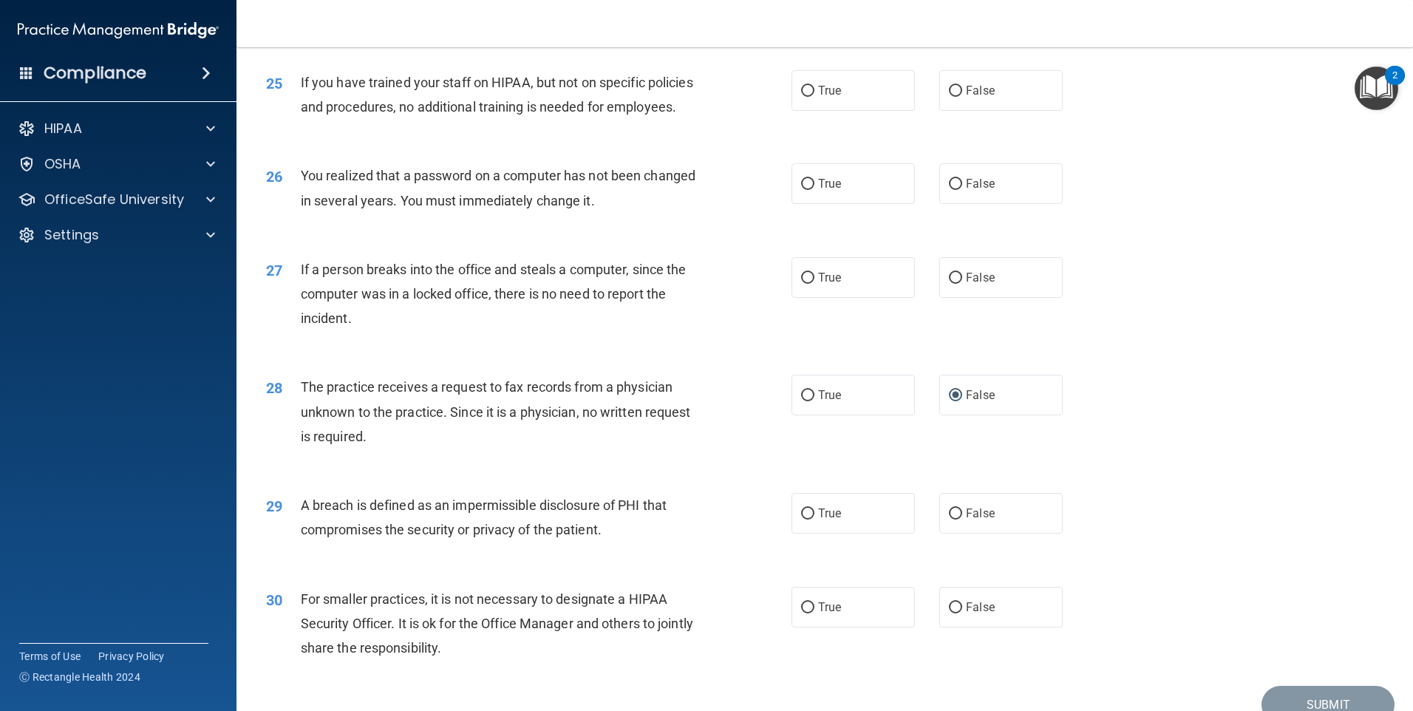
scroll to position [2809, 0]
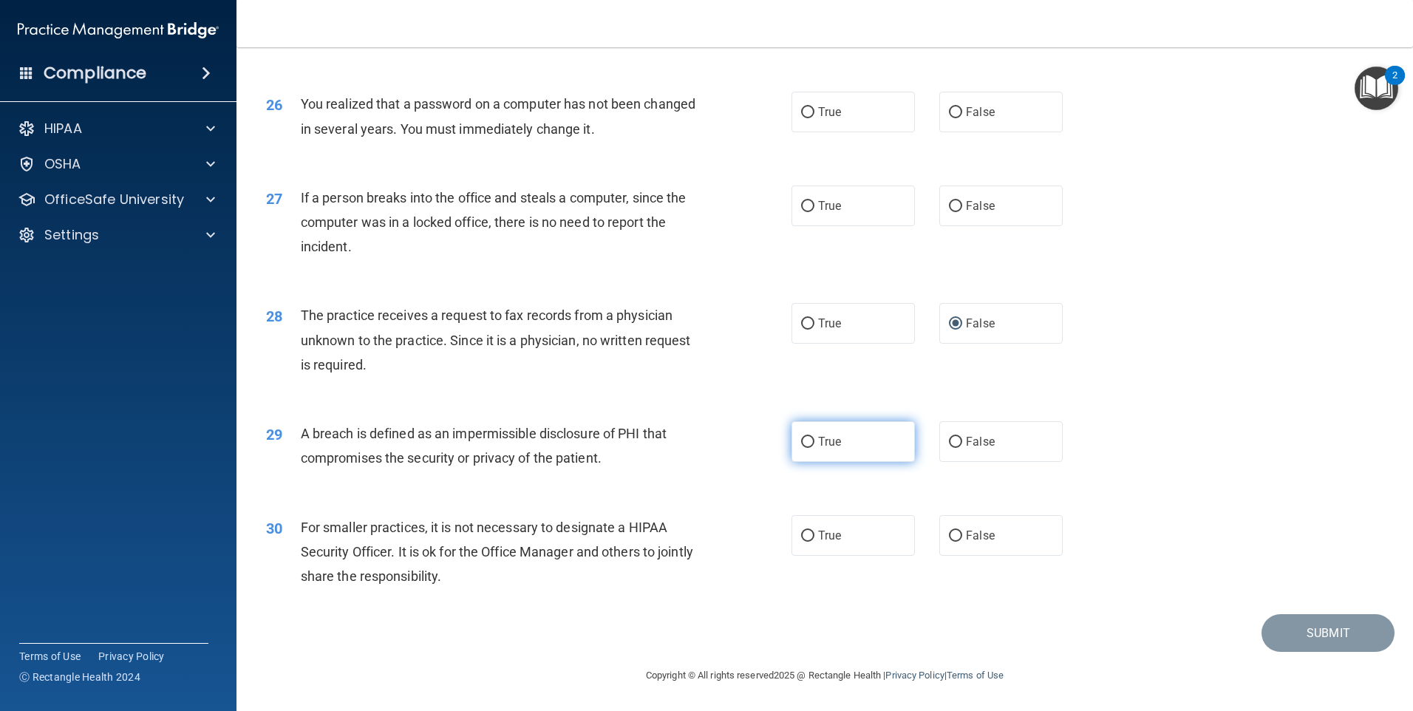
click at [804, 438] on label "True" at bounding box center [853, 441] width 123 height 41
click at [804, 438] on input "True" at bounding box center [807, 442] width 13 height 11
radio input "true"
click at [959, 541] on label "False" at bounding box center [1001, 535] width 123 height 41
click at [959, 541] on input "False" at bounding box center [955, 536] width 13 height 11
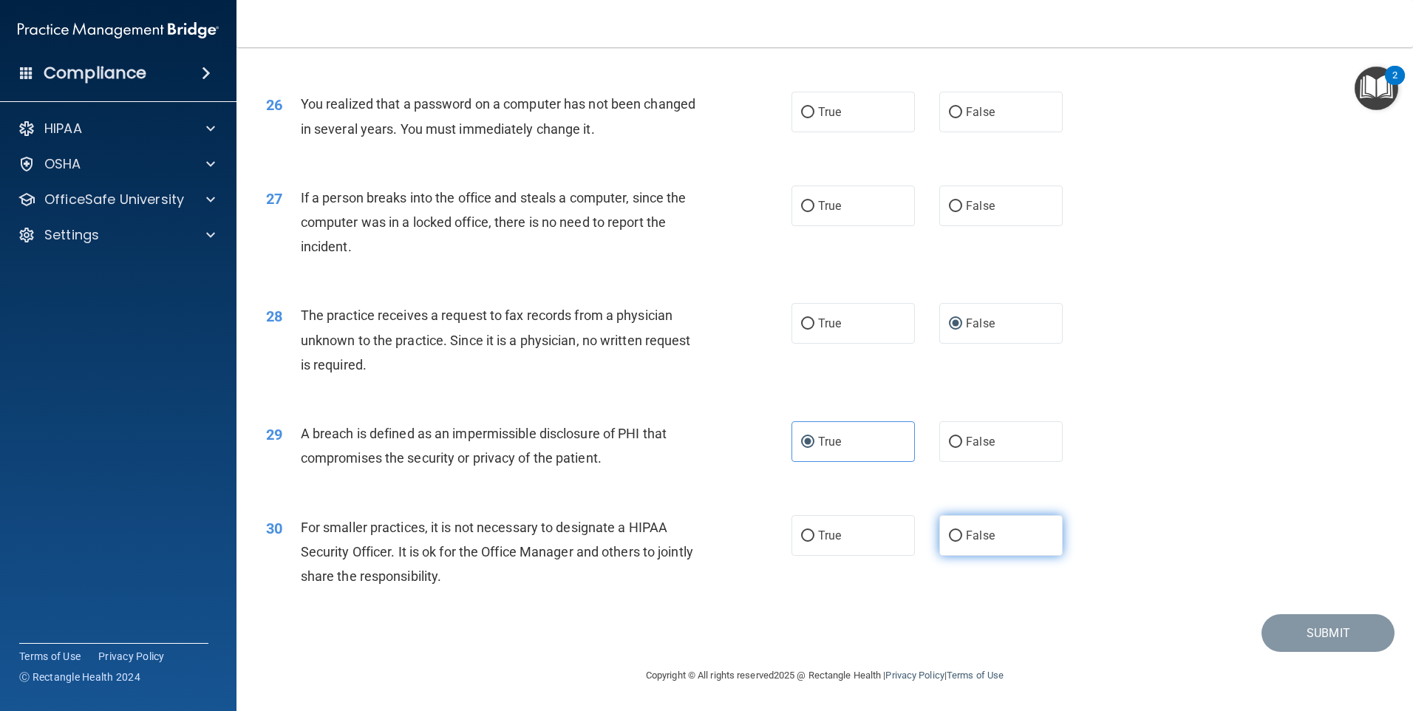
radio input "true"
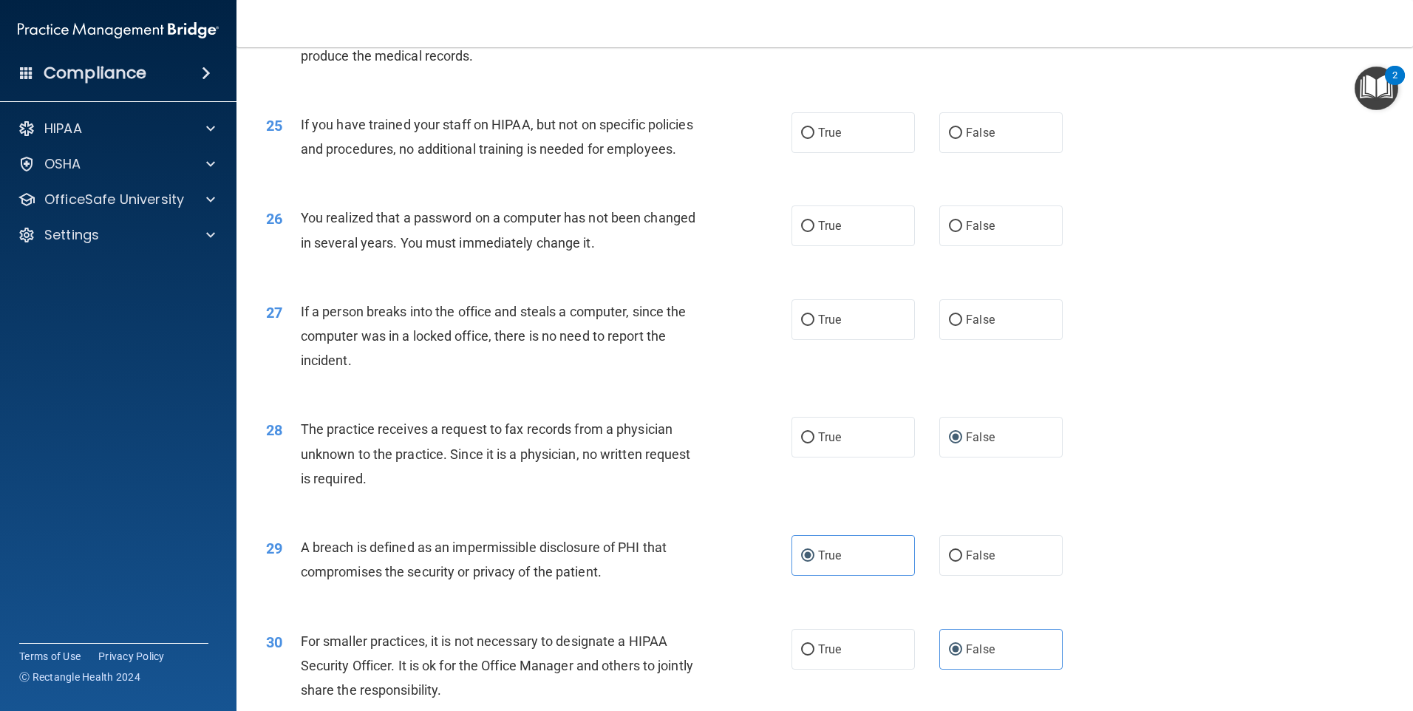
scroll to position [2587, 0]
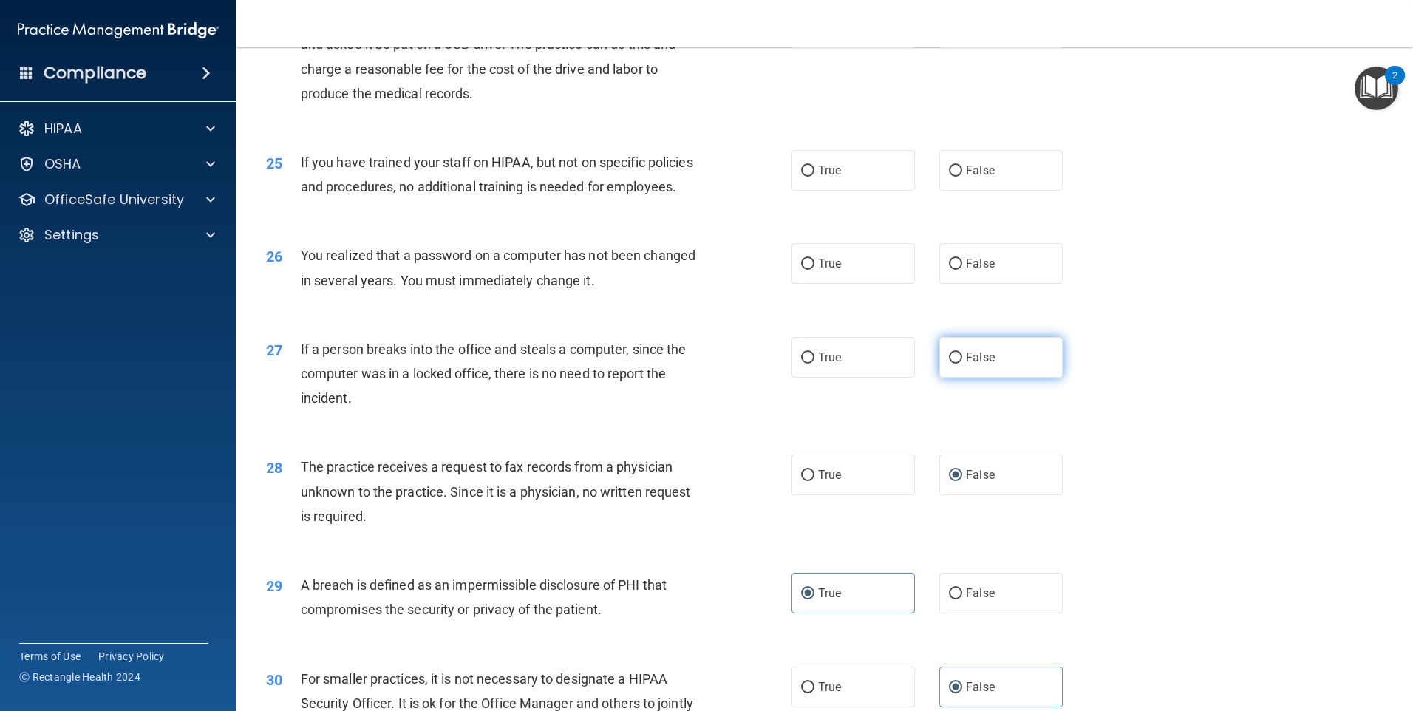
click at [949, 364] on input "False" at bounding box center [955, 358] width 13 height 11
radio input "true"
click at [802, 270] on input "True" at bounding box center [807, 264] width 13 height 11
radio input "true"
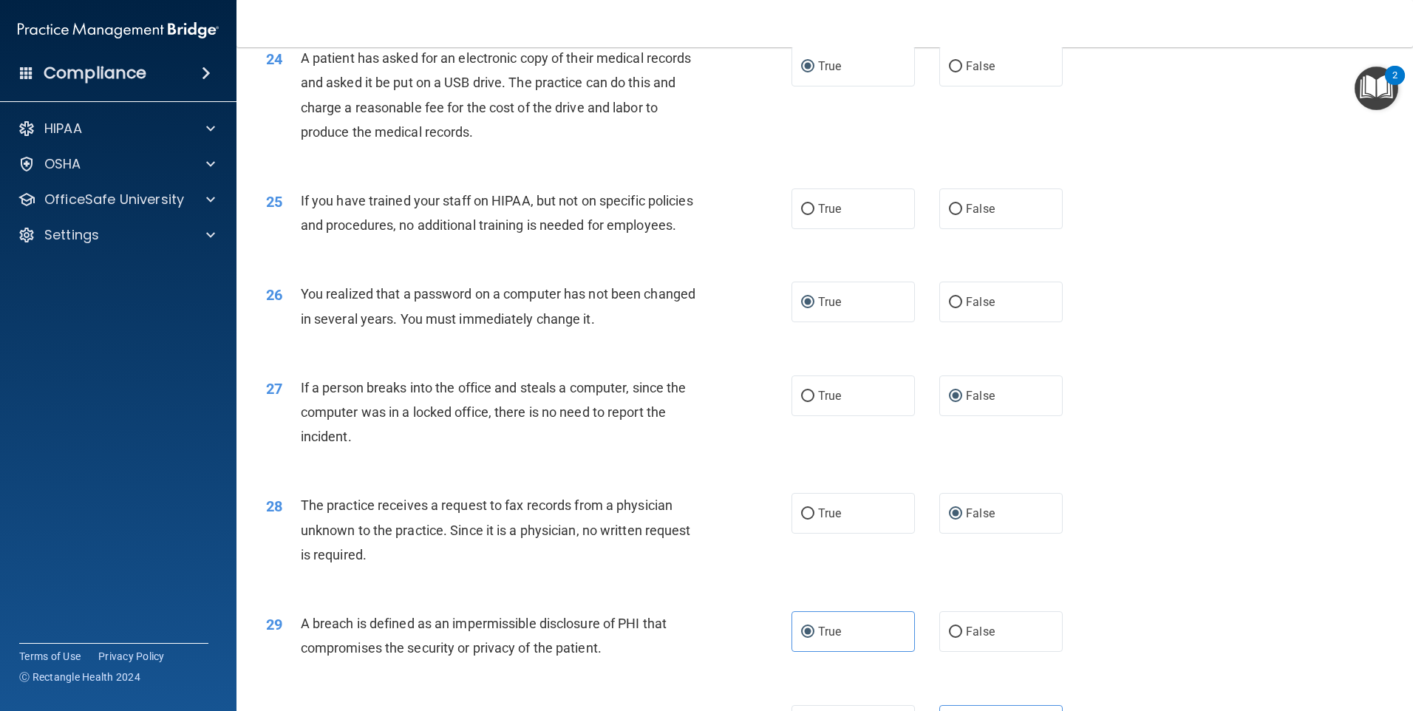
scroll to position [2514, 0]
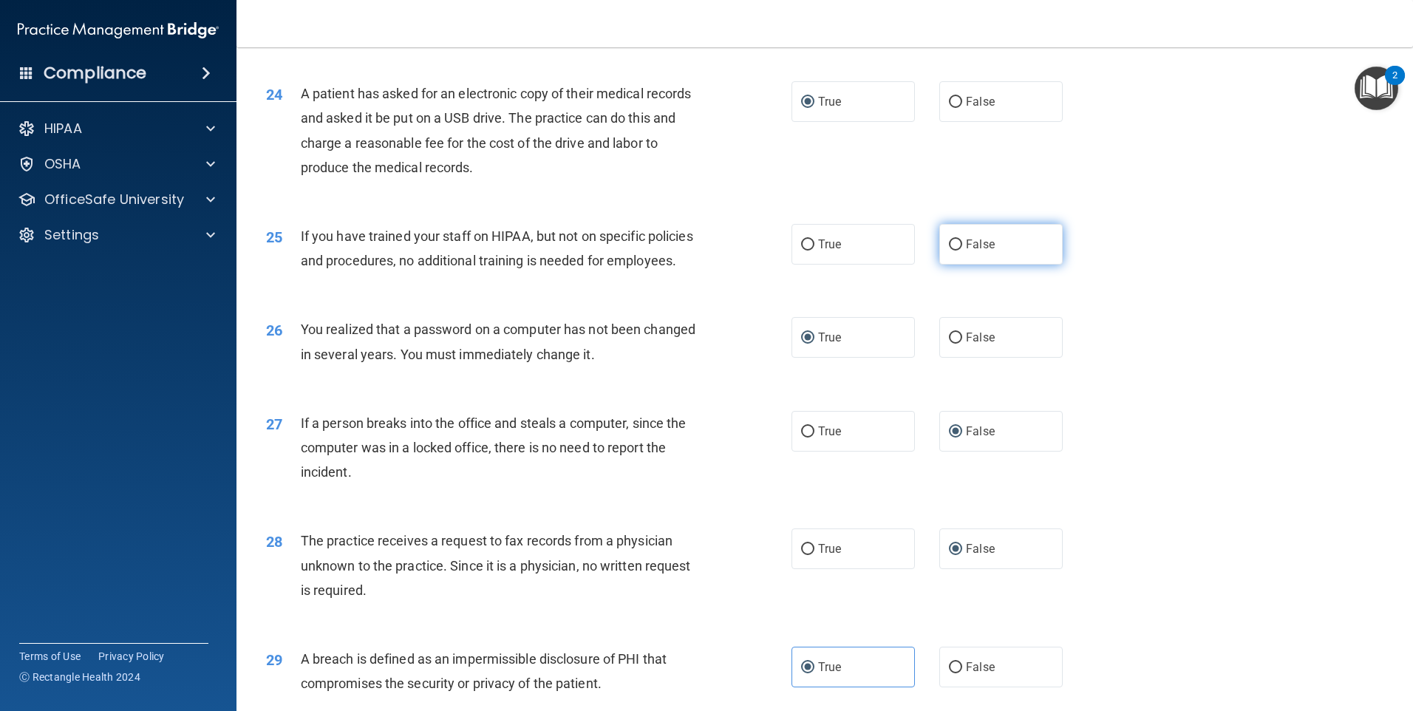
click at [949, 251] on input "False" at bounding box center [955, 245] width 13 height 11
radio input "true"
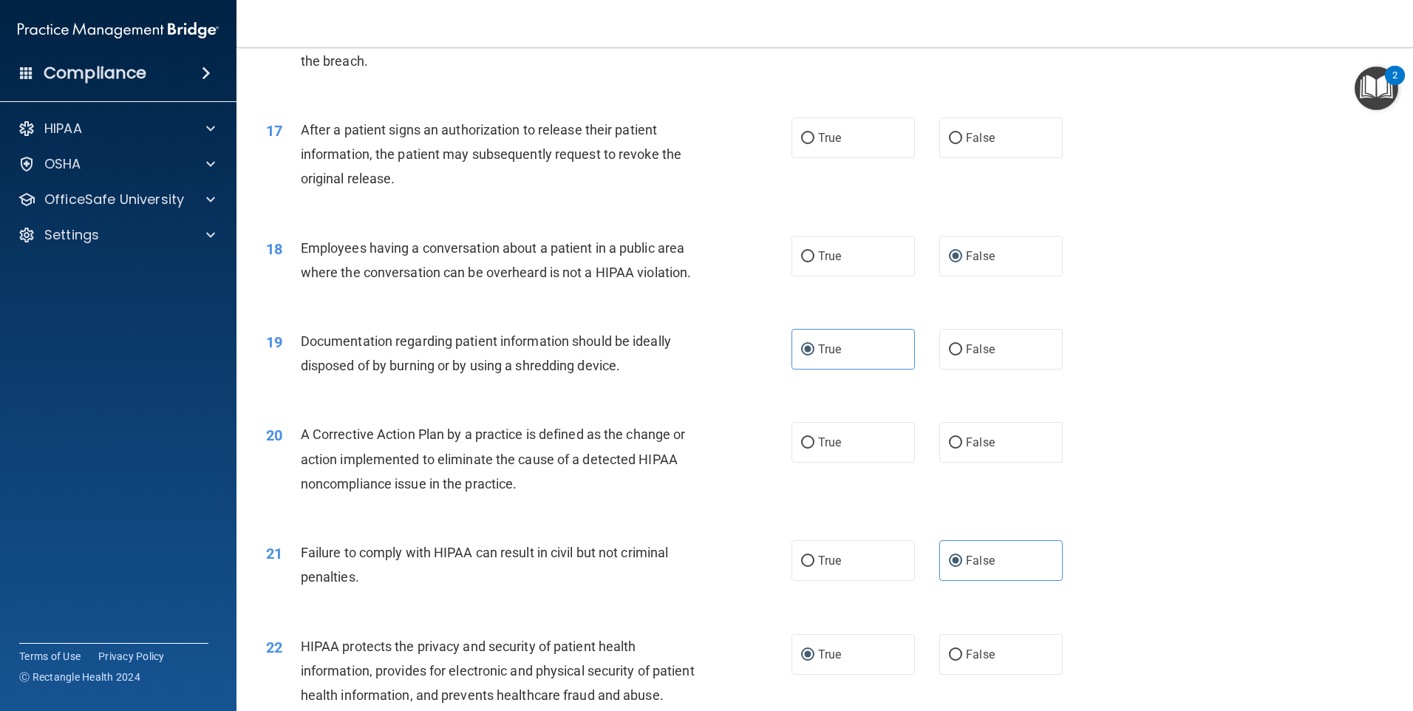
scroll to position [1405, 0]
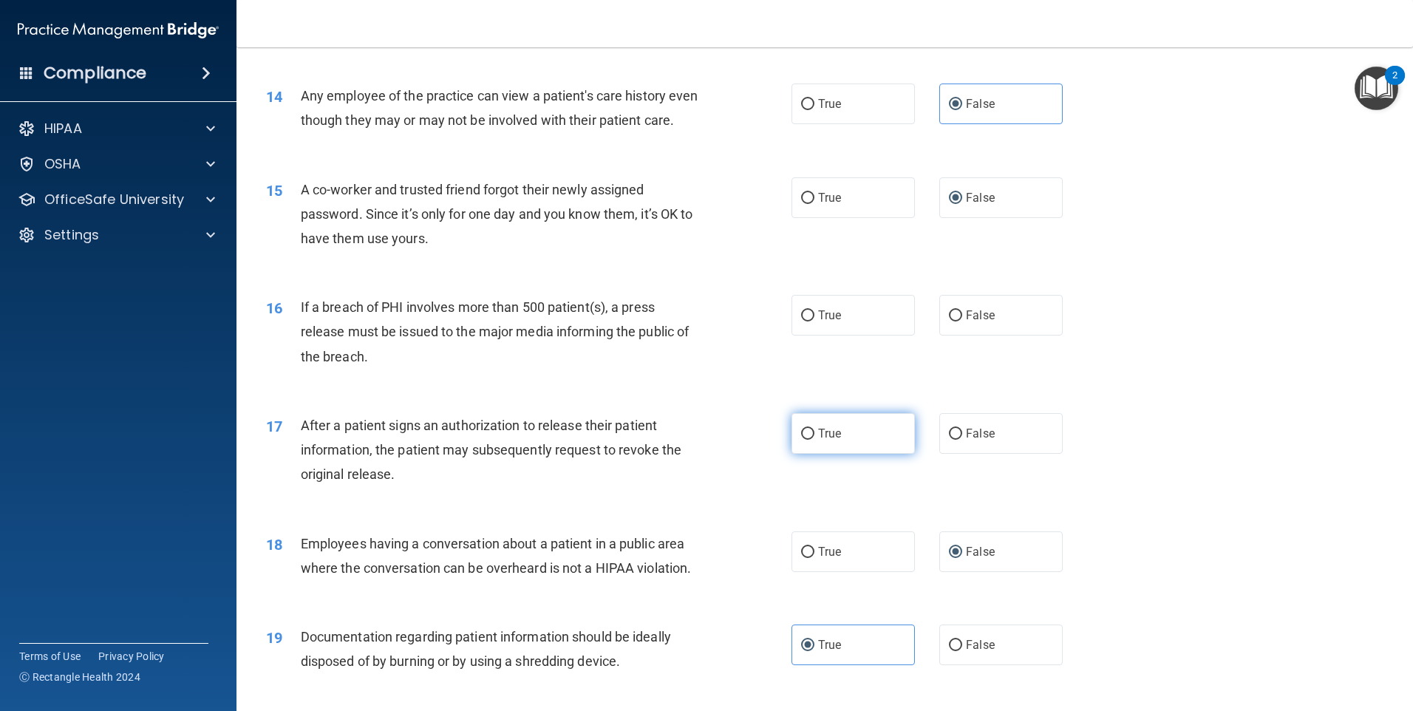
click at [802, 440] on input "True" at bounding box center [807, 434] width 13 height 11
radio input "true"
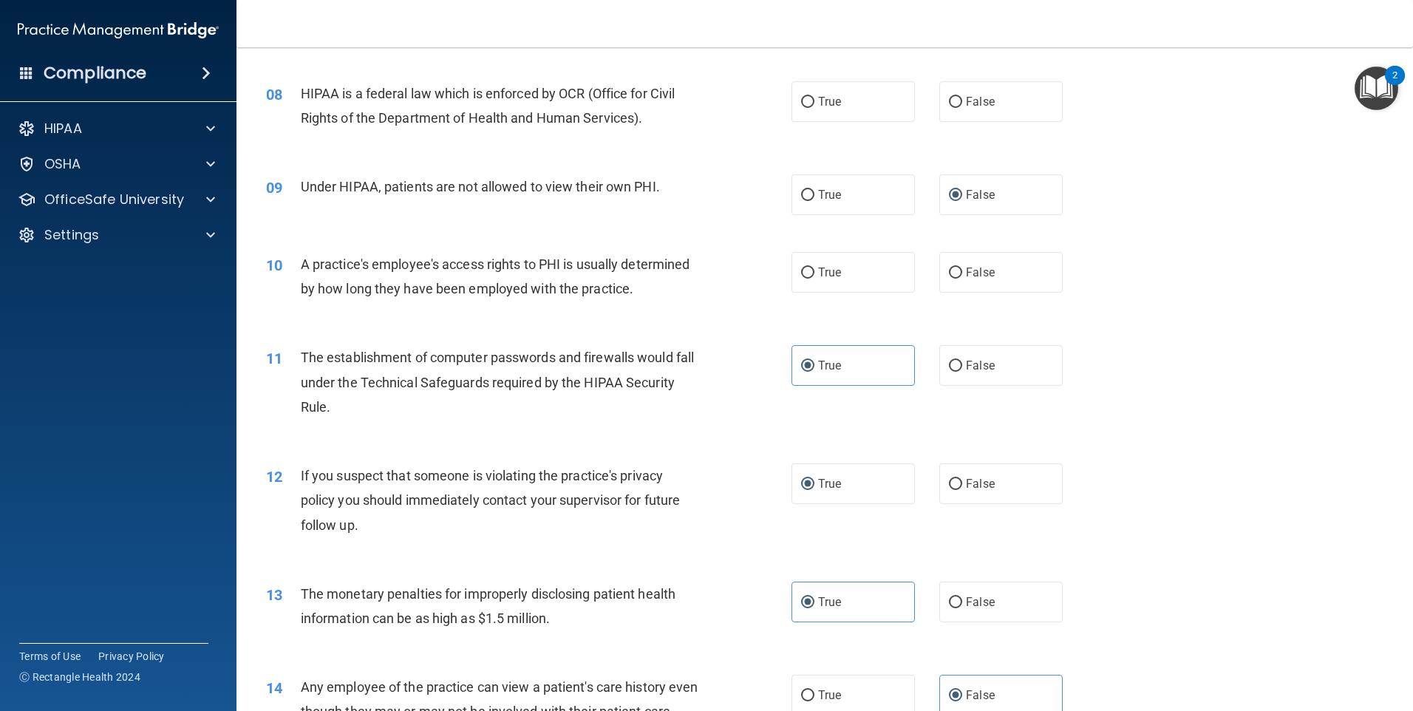
scroll to position [739, 0]
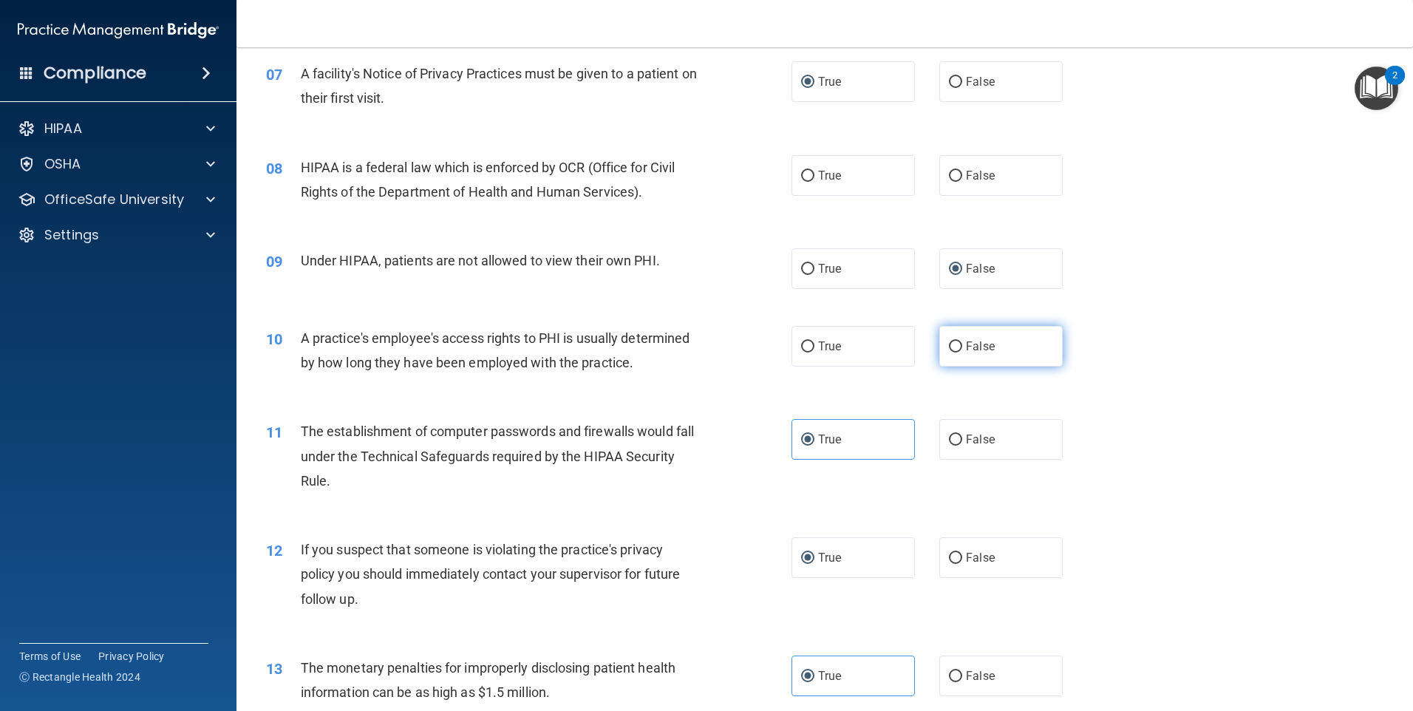
click at [951, 342] on input "False" at bounding box center [955, 347] width 13 height 11
radio input "true"
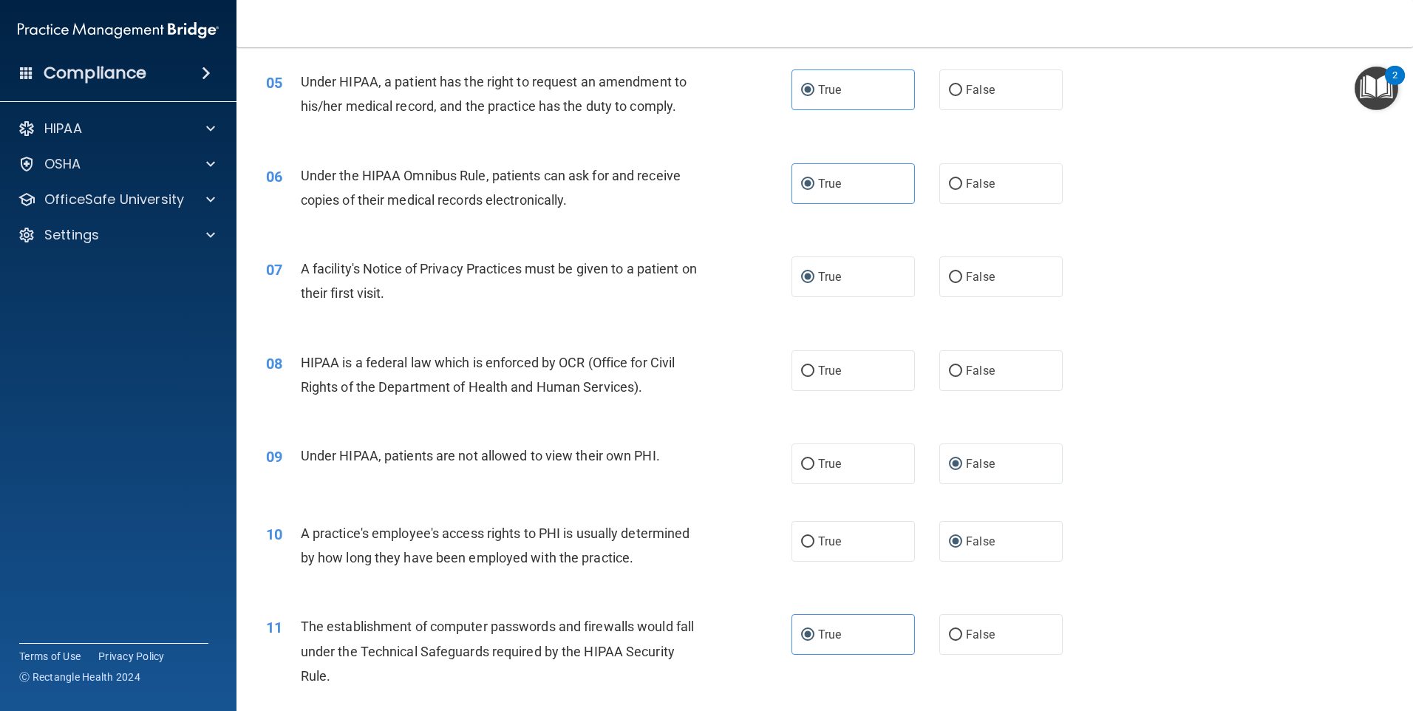
scroll to position [517, 0]
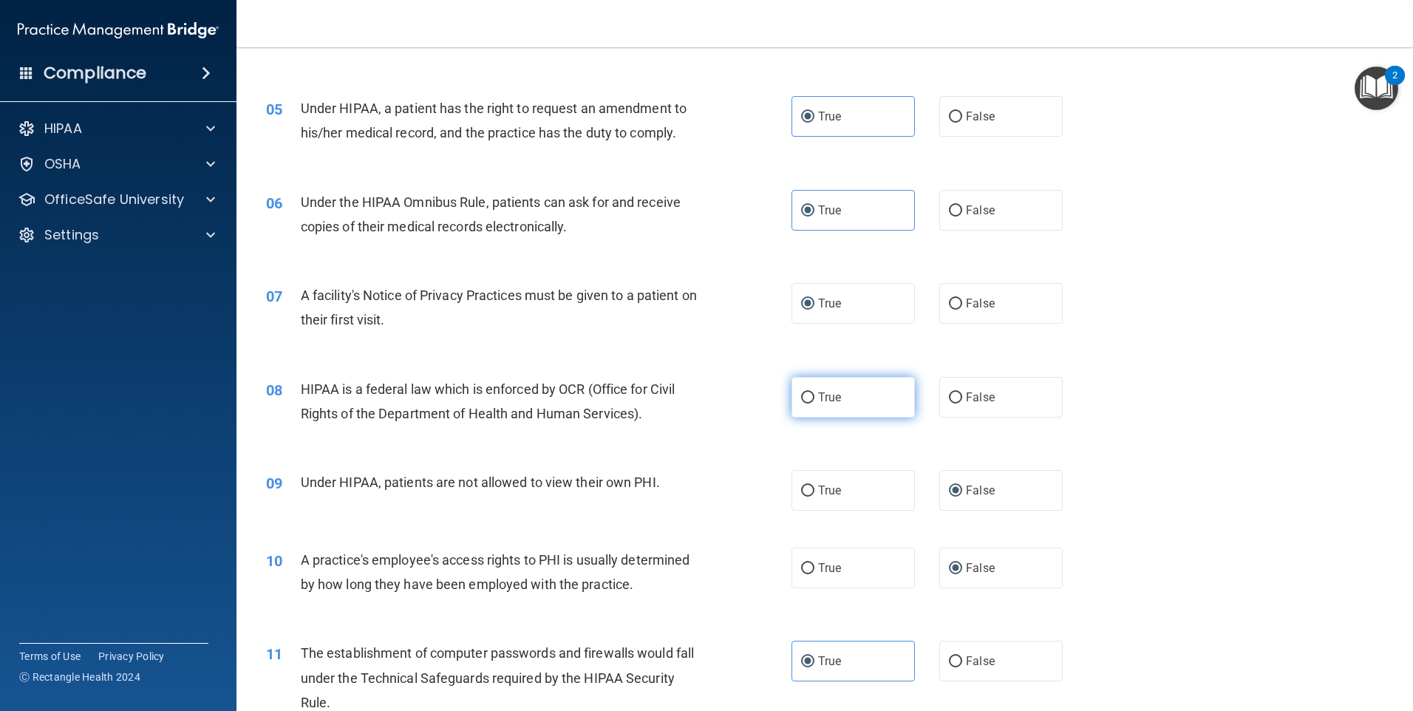
click at [810, 398] on label "True" at bounding box center [853, 397] width 123 height 41
click at [810, 398] on input "True" at bounding box center [807, 398] width 13 height 11
radio input "true"
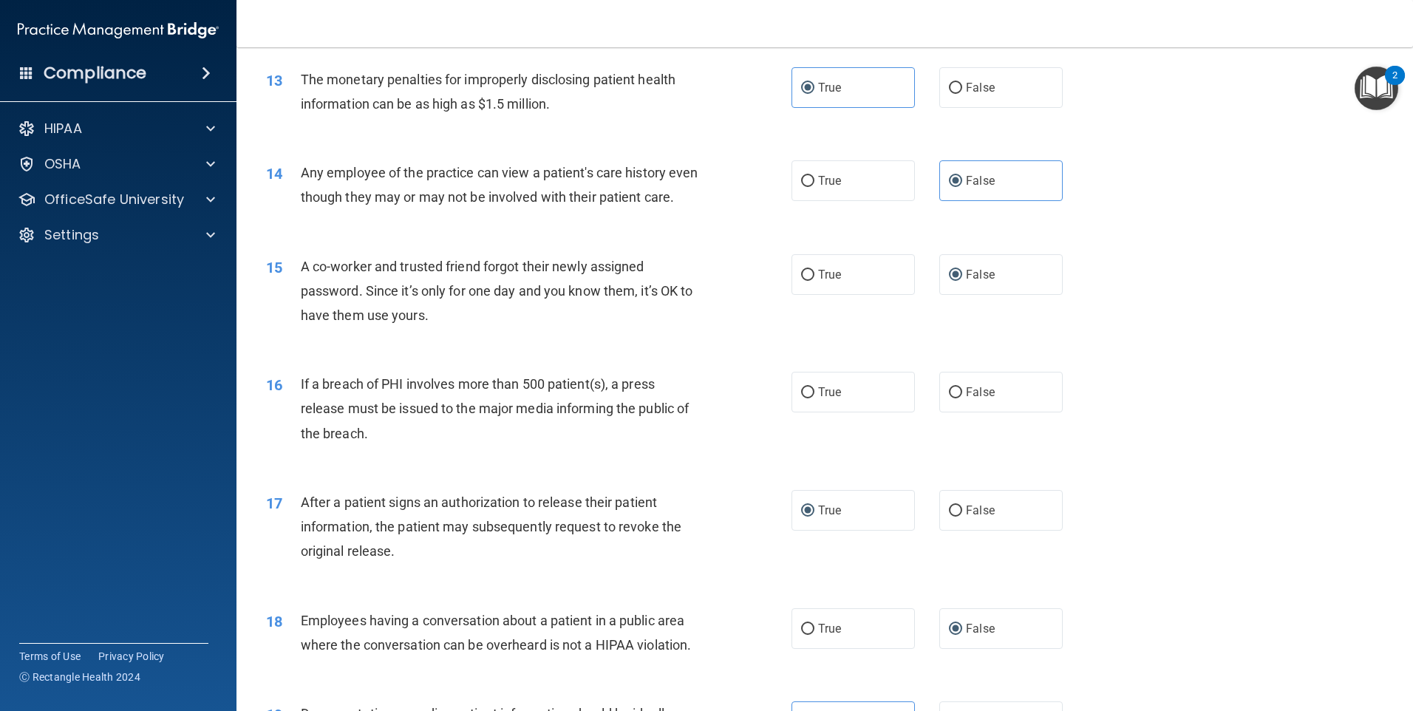
scroll to position [1405, 0]
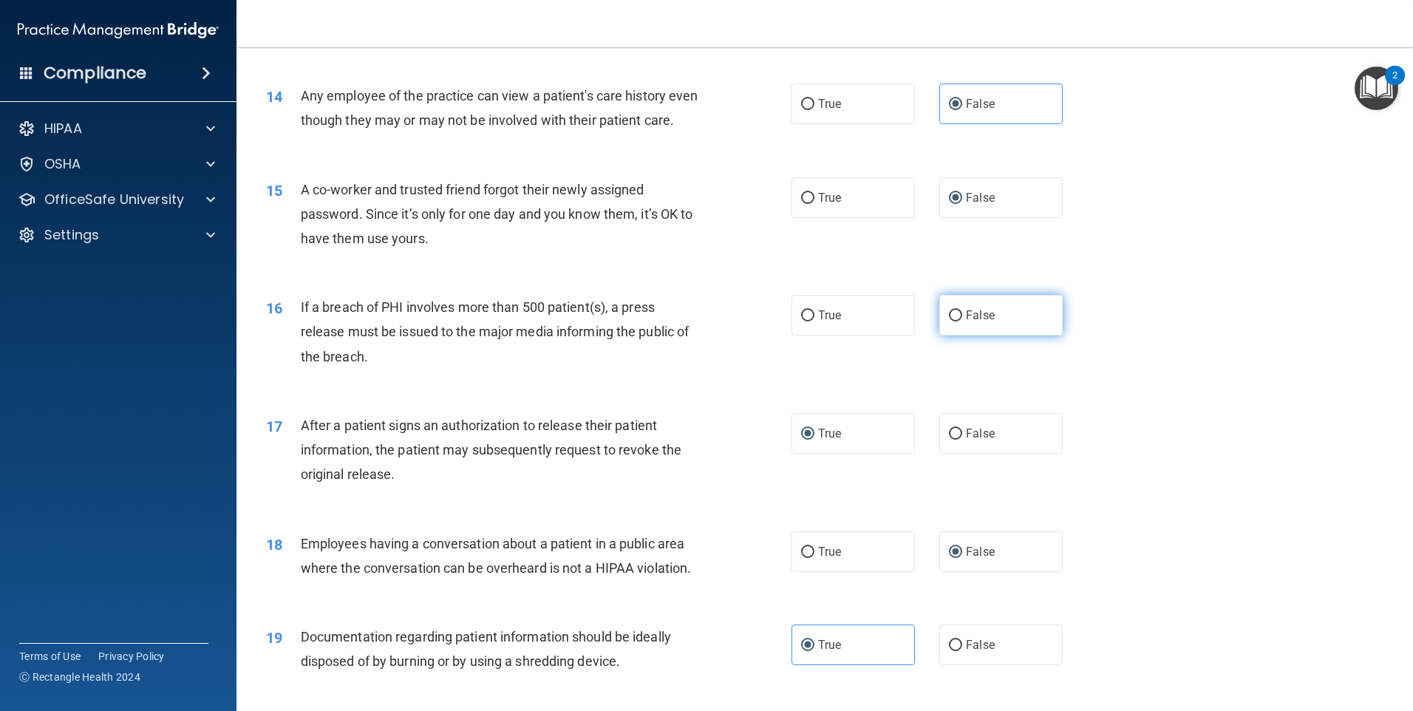
click at [957, 336] on label "False" at bounding box center [1001, 315] width 123 height 41
click at [957, 322] on input "False" at bounding box center [955, 315] width 13 height 11
radio input "true"
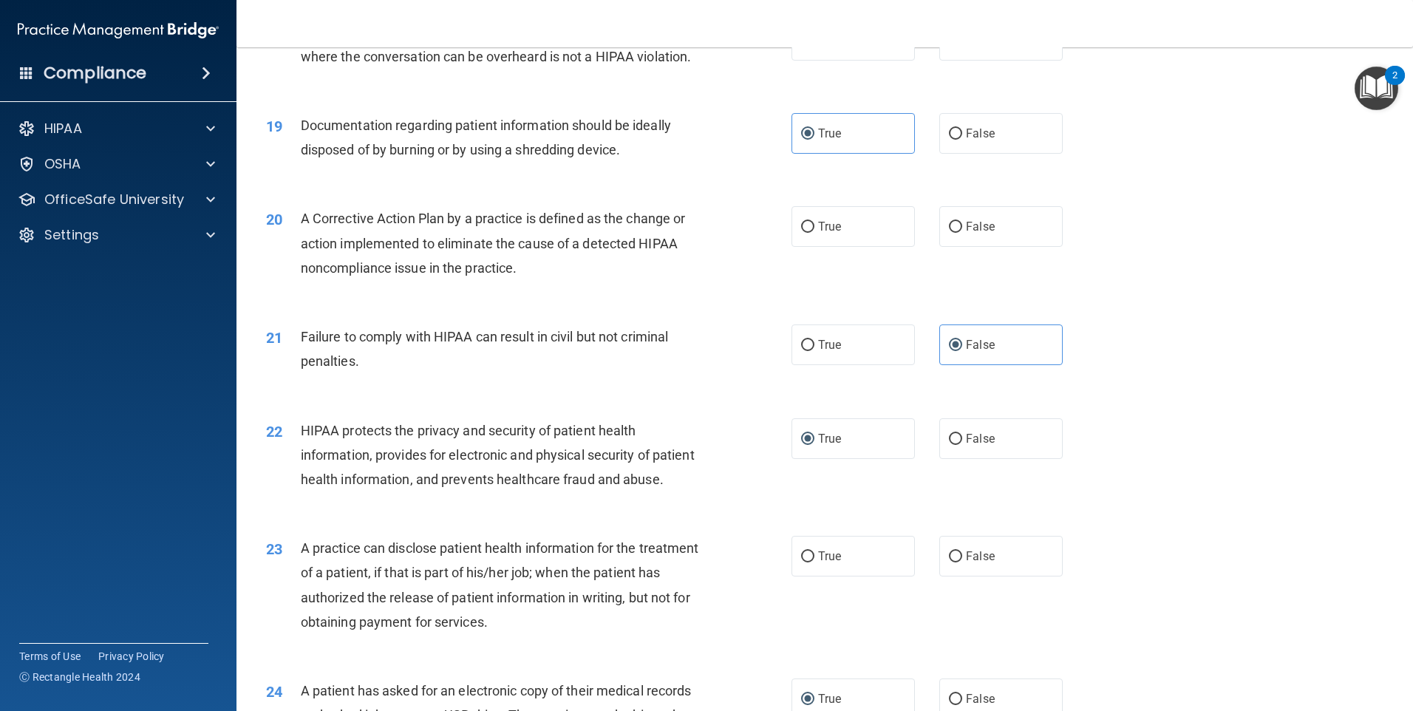
scroll to position [1922, 0]
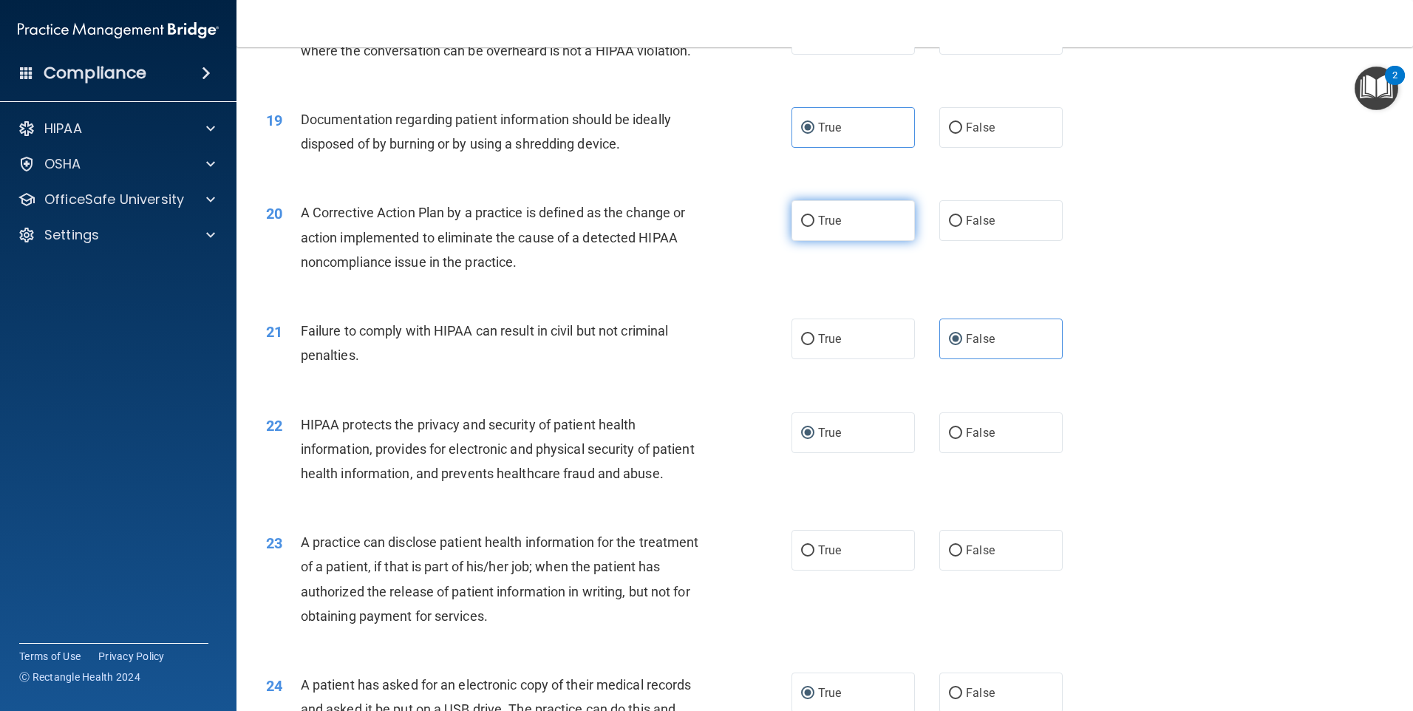
click at [801, 227] on input "True" at bounding box center [807, 221] width 13 height 11
radio input "true"
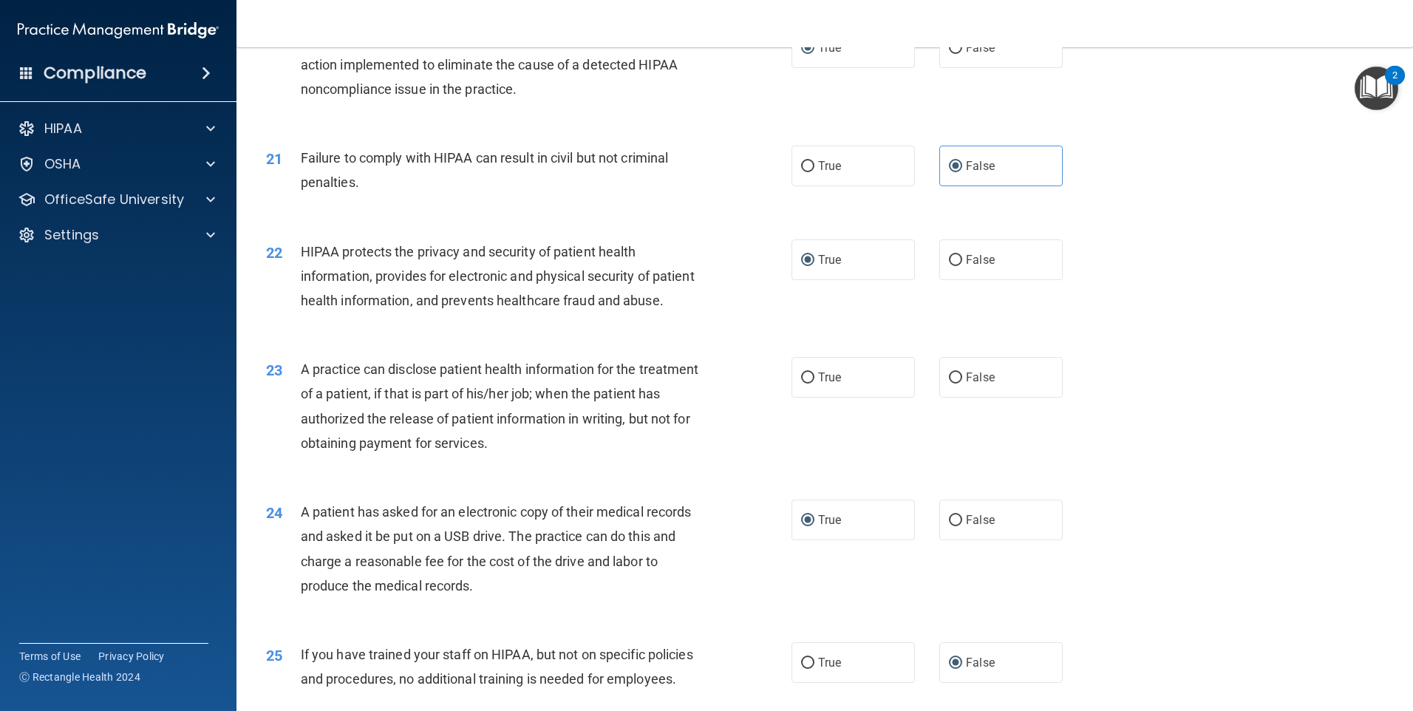
scroll to position [2218, 0]
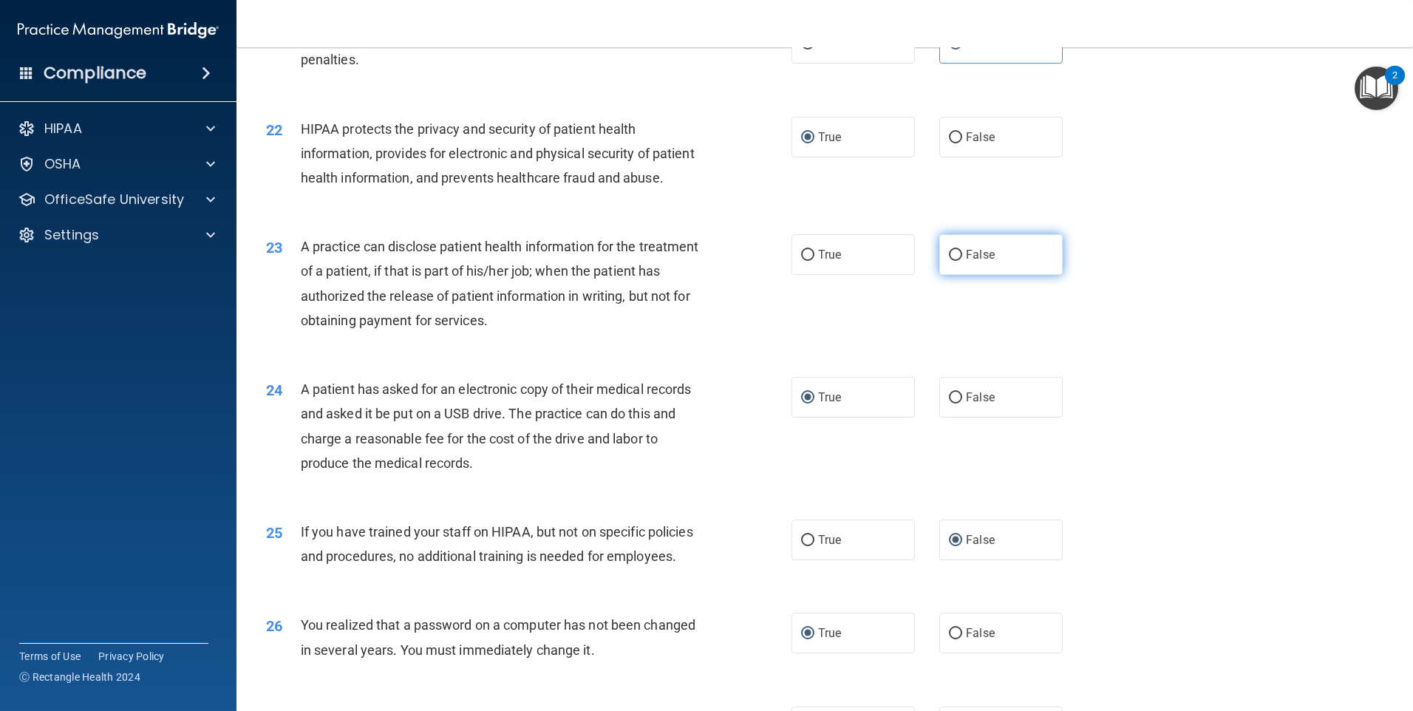
click at [949, 261] on input "False" at bounding box center [955, 255] width 13 height 11
radio input "true"
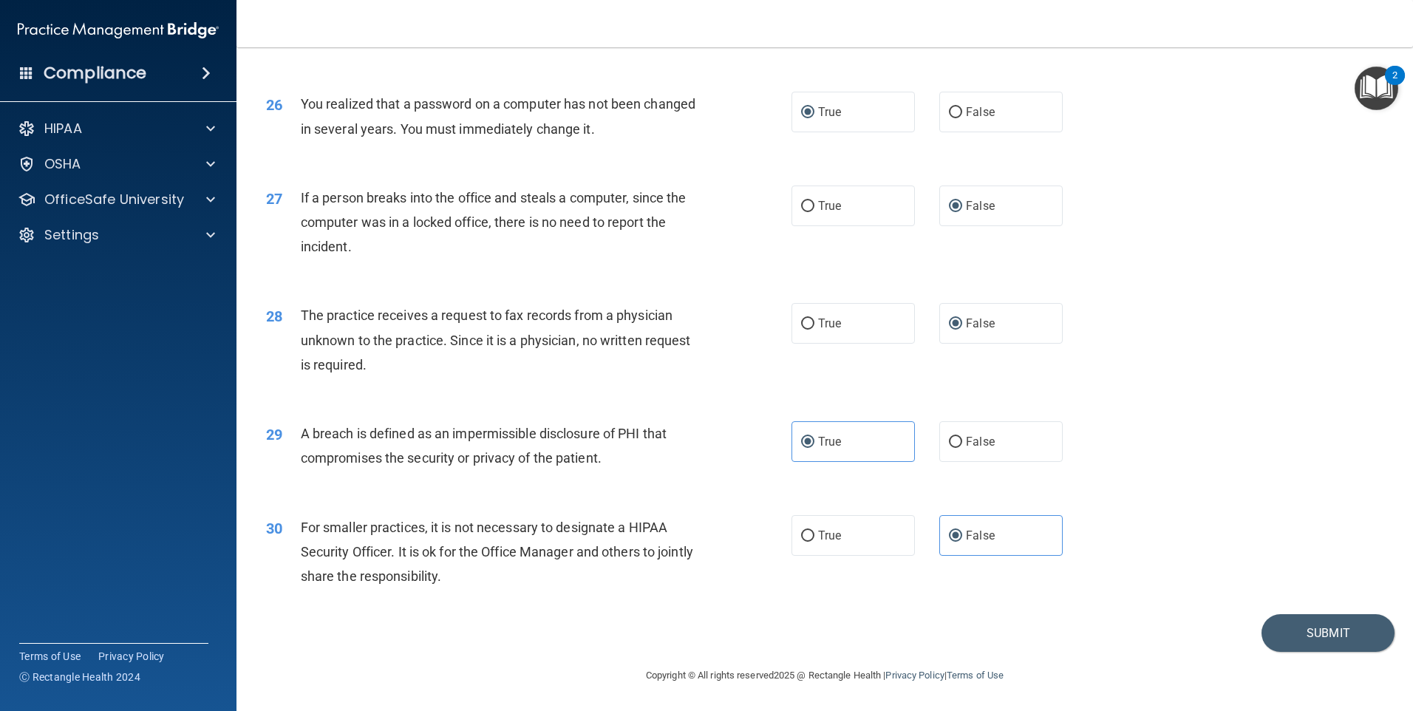
scroll to position [2812, 0]
click at [1303, 628] on button "Submit" at bounding box center [1328, 633] width 133 height 38
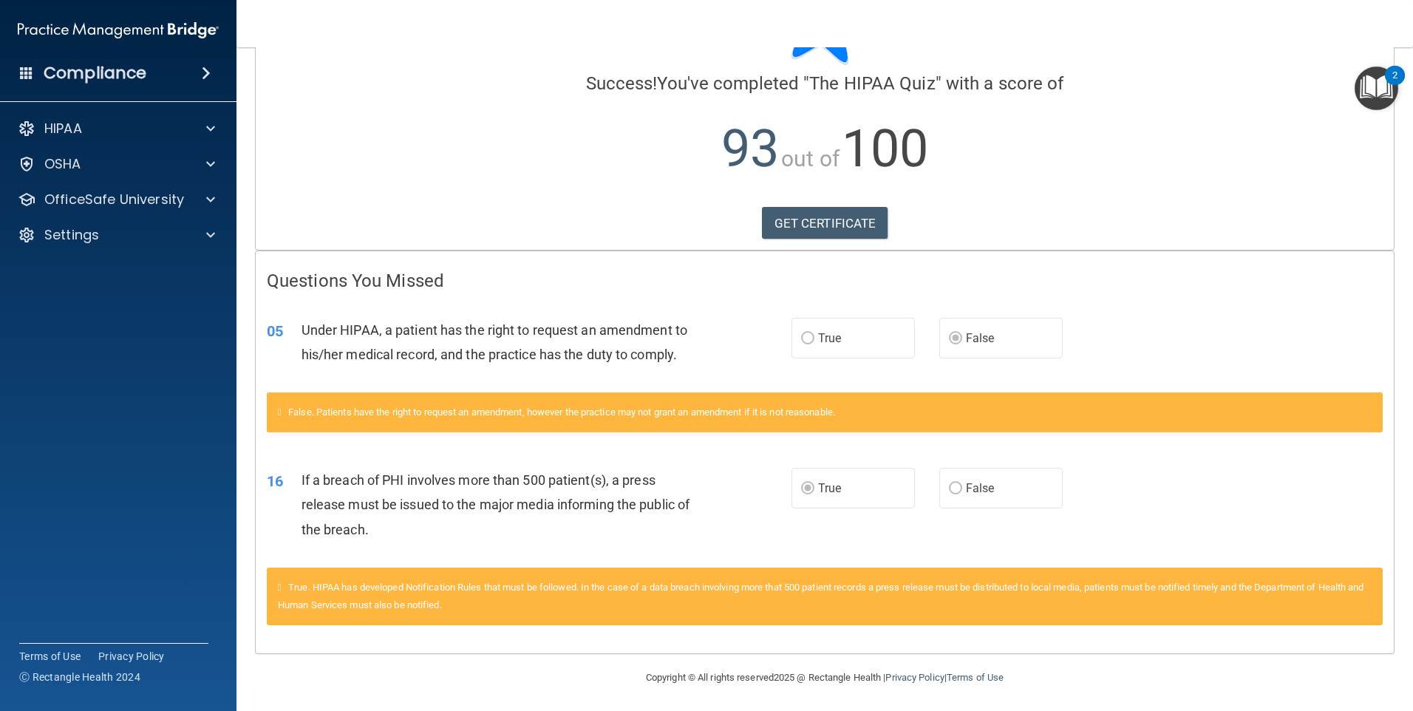
scroll to position [100, 0]
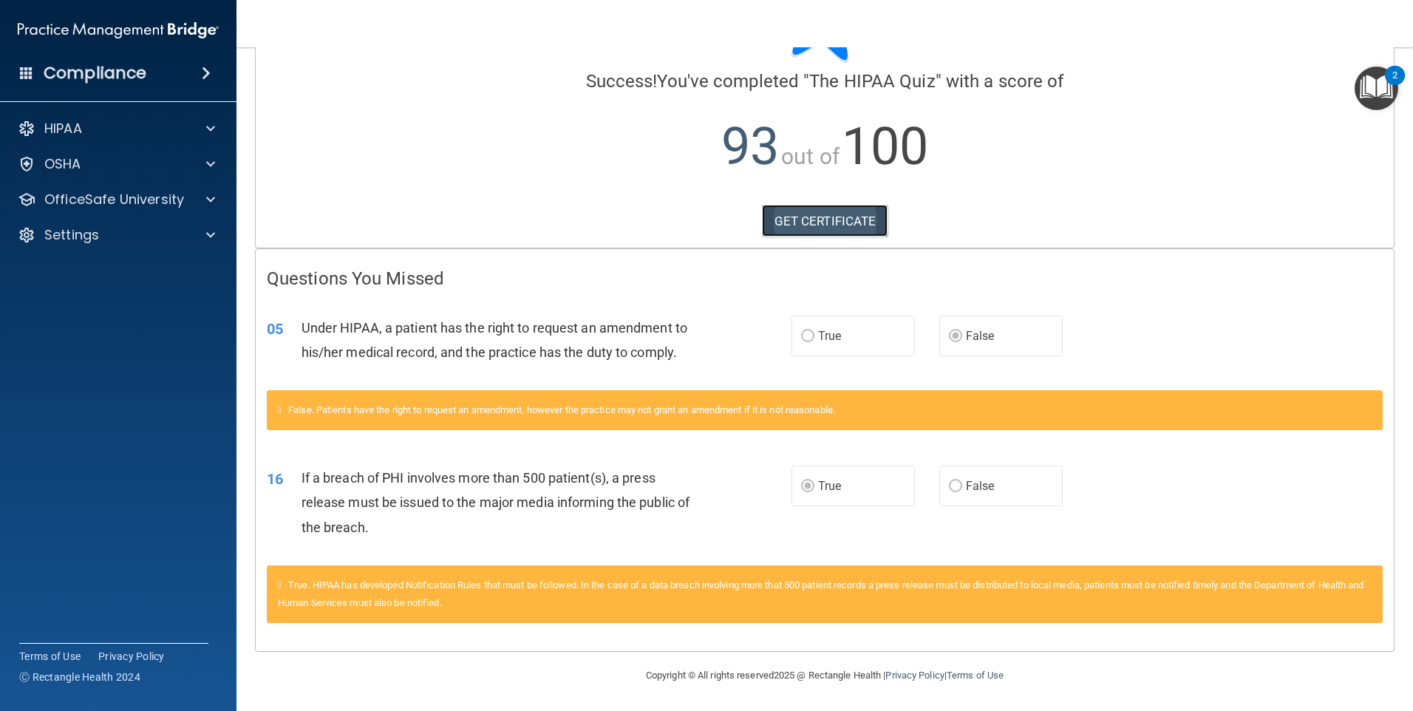
click at [808, 222] on link "GET CERTIFICATE" at bounding box center [825, 221] width 126 height 33
click at [200, 193] on div at bounding box center [208, 200] width 37 height 18
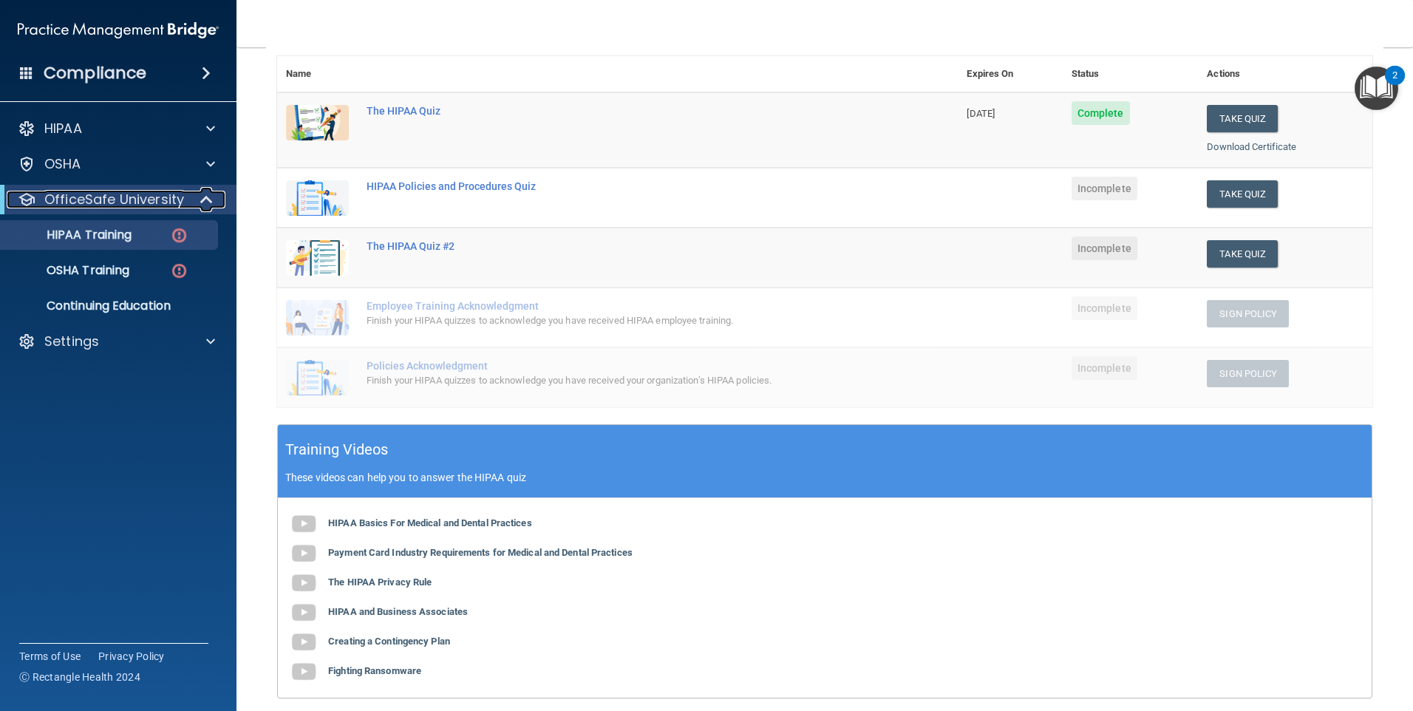
scroll to position [222, 0]
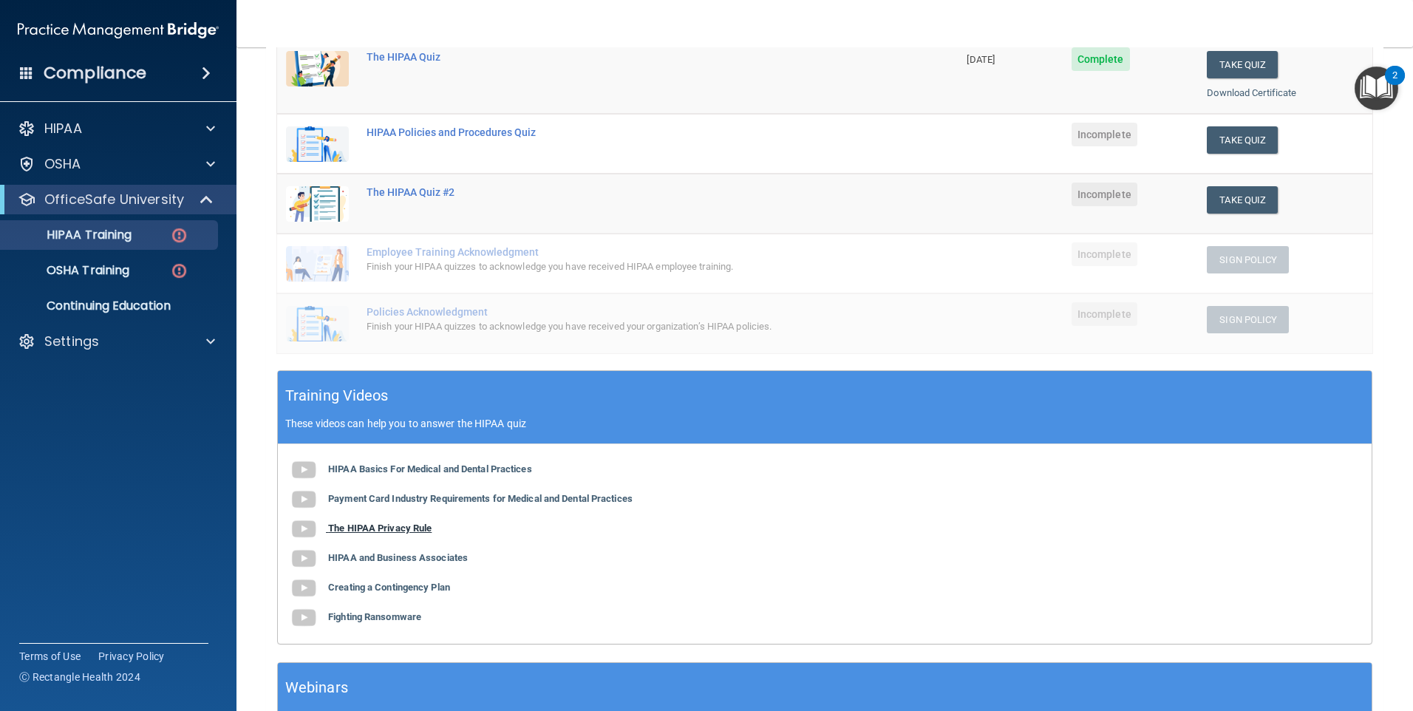
click at [310, 530] on img at bounding box center [304, 530] width 30 height 30
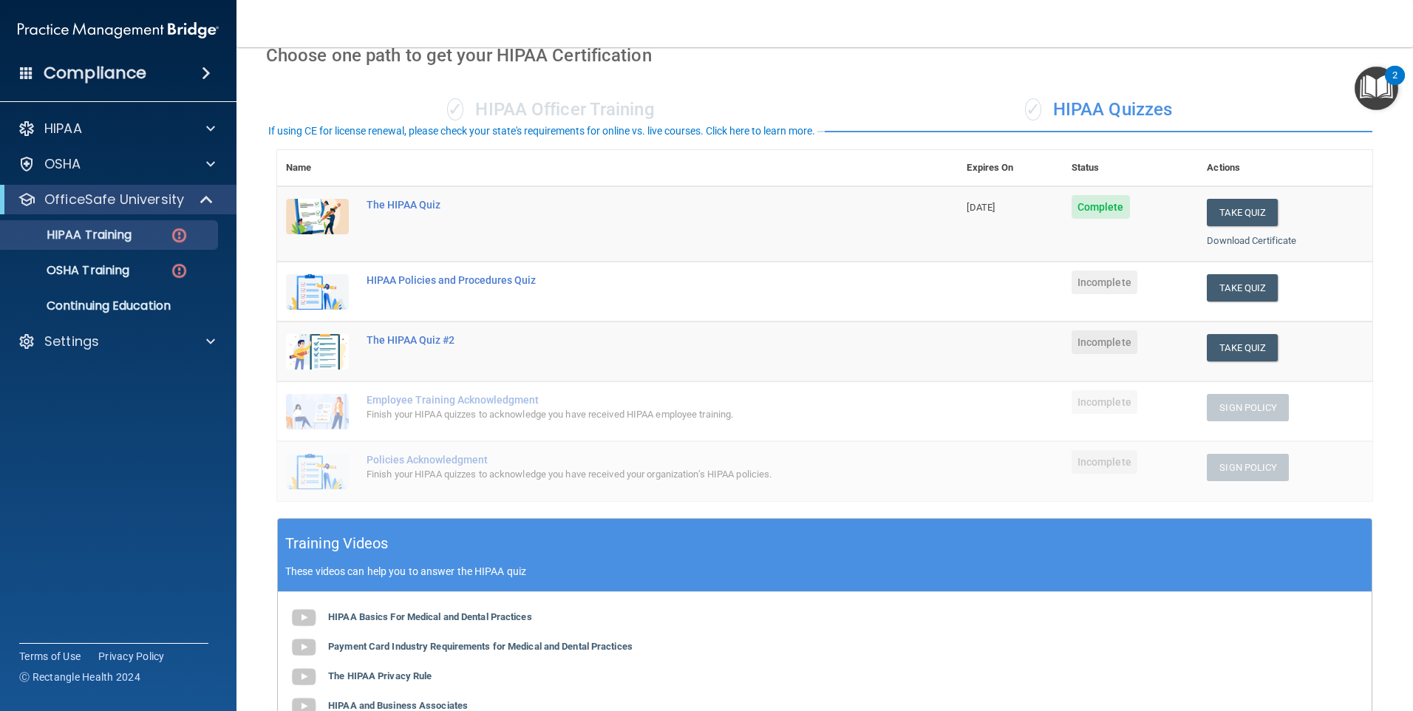
scroll to position [0, 0]
